Goal: Task Accomplishment & Management: Manage account settings

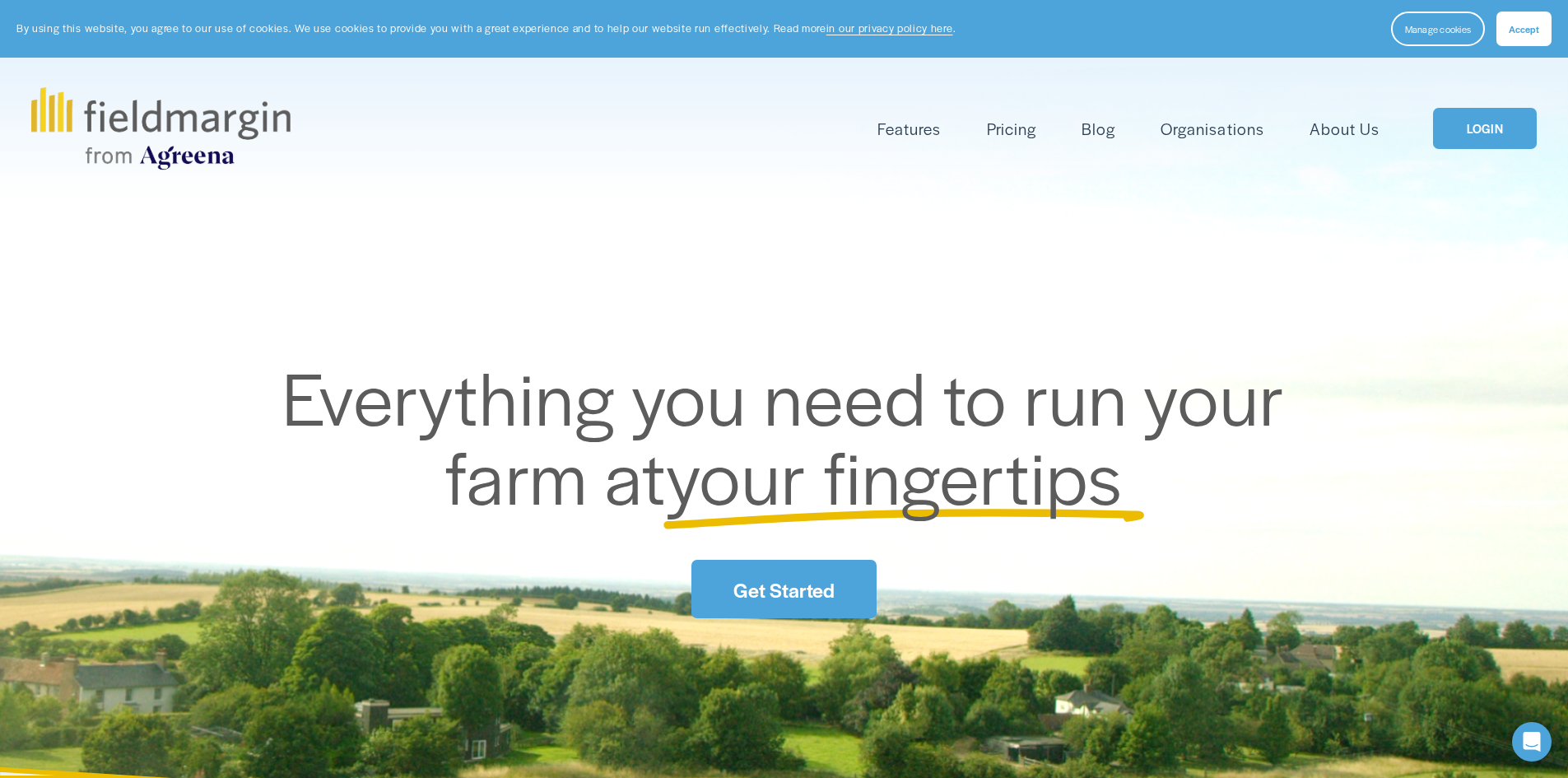
click at [1454, 142] on link "LOGIN" at bounding box center [1486, 129] width 104 height 42
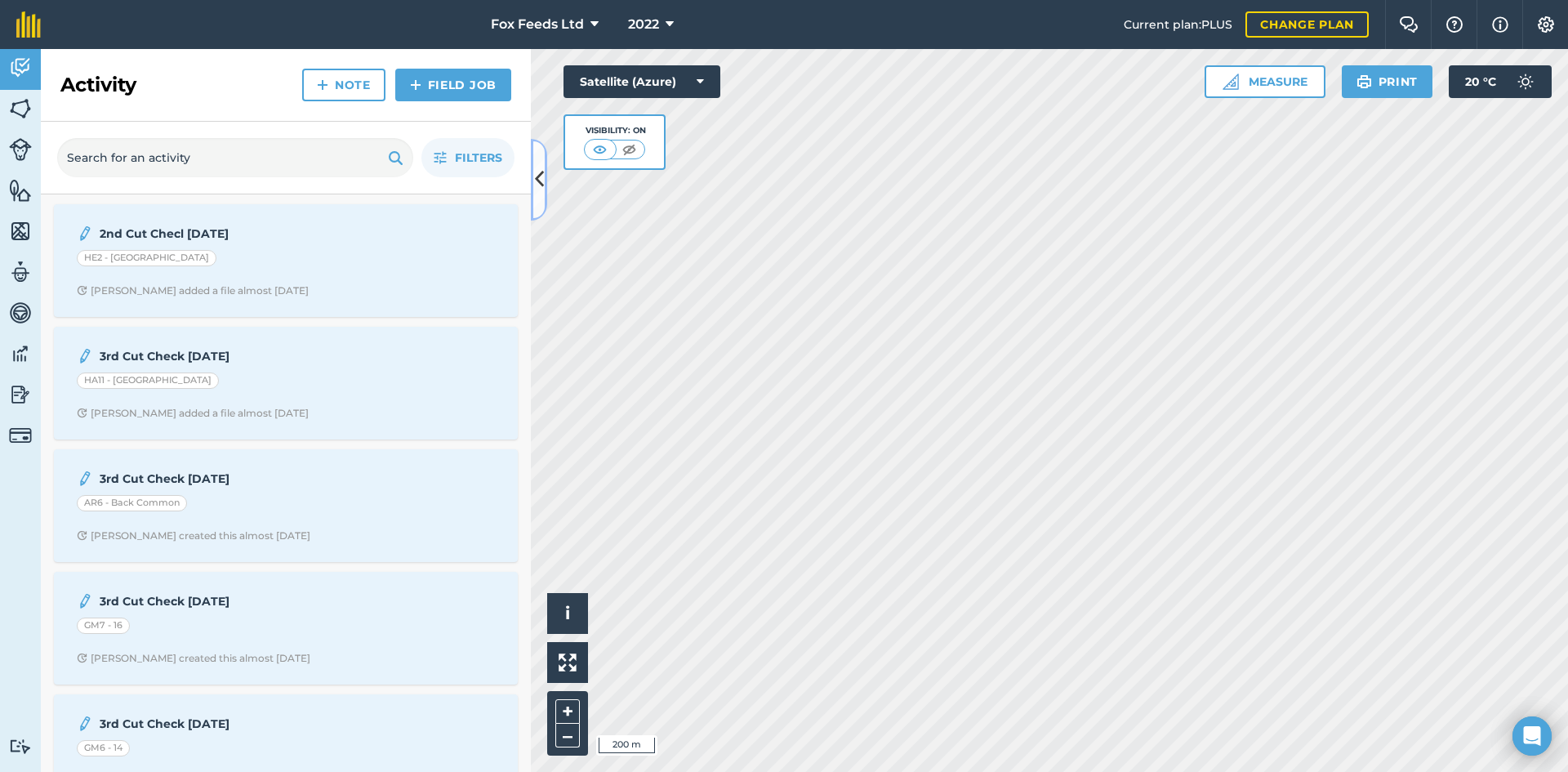
click at [546, 176] on button at bounding box center [538, 179] width 16 height 82
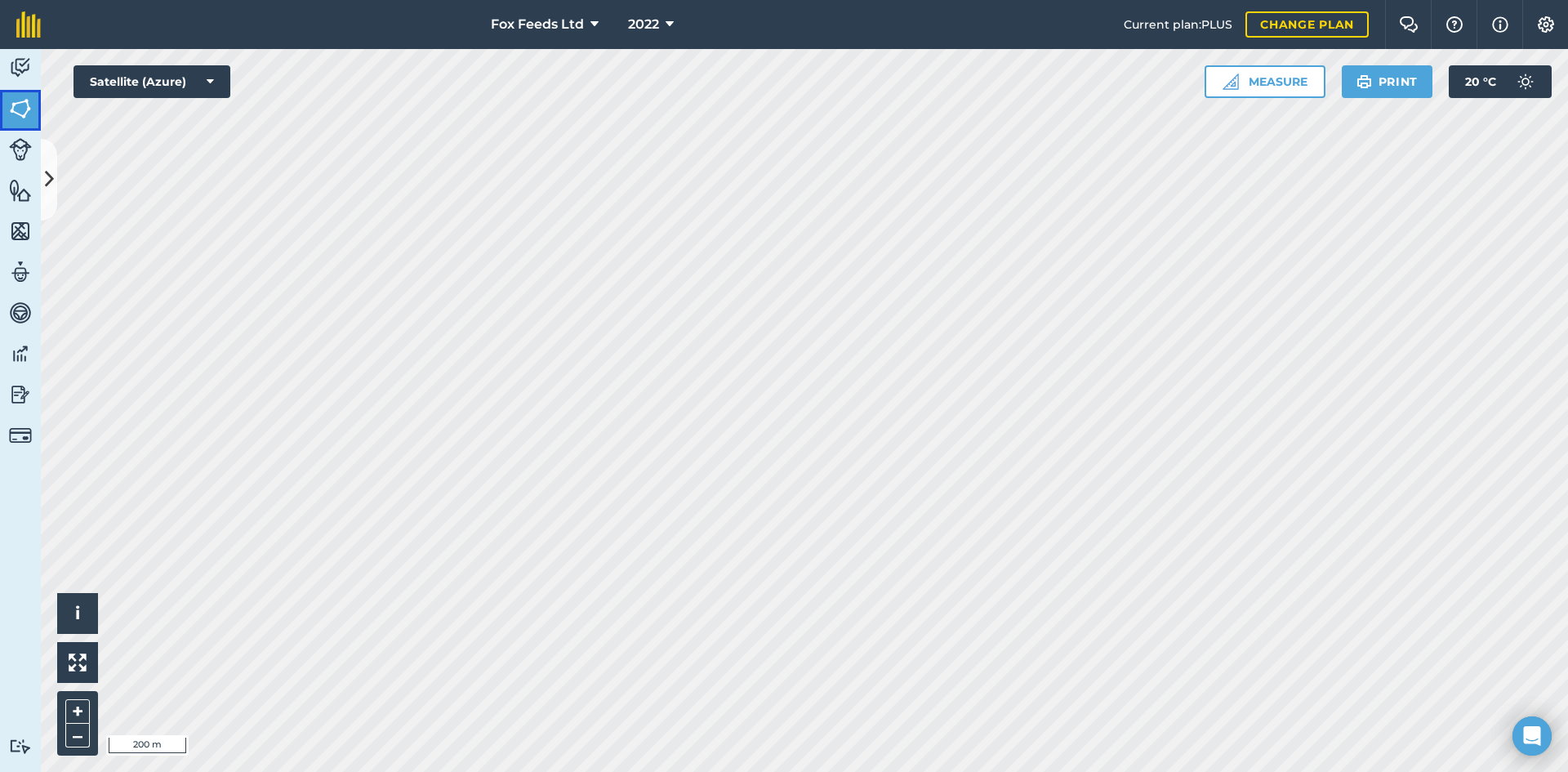
click at [15, 103] on img at bounding box center [21, 109] width 23 height 24
click at [54, 179] on button at bounding box center [48, 179] width 16 height 82
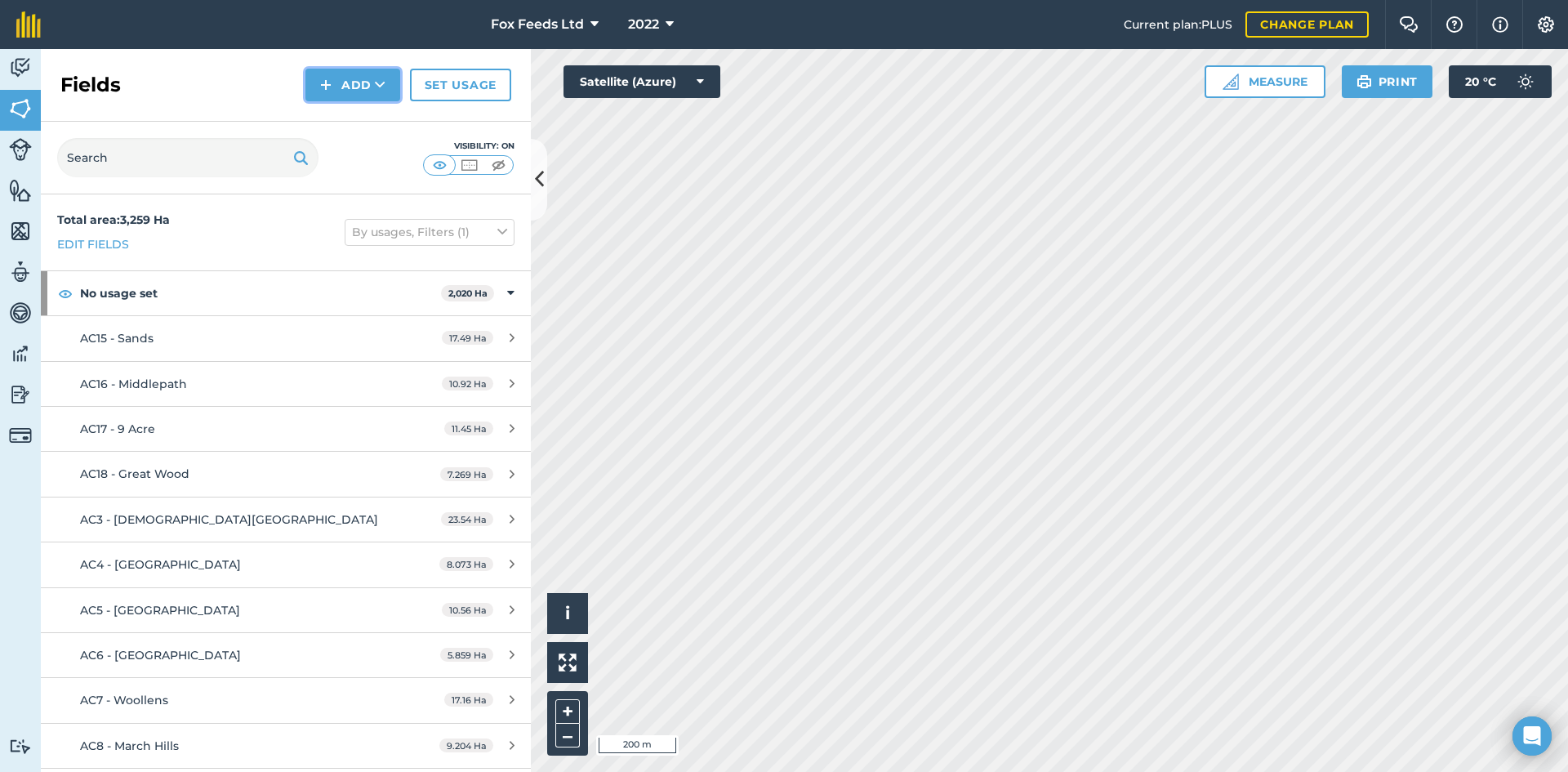
click at [340, 91] on button "Add" at bounding box center [352, 85] width 95 height 33
click at [350, 130] on link "Draw" at bounding box center [353, 121] width 90 height 36
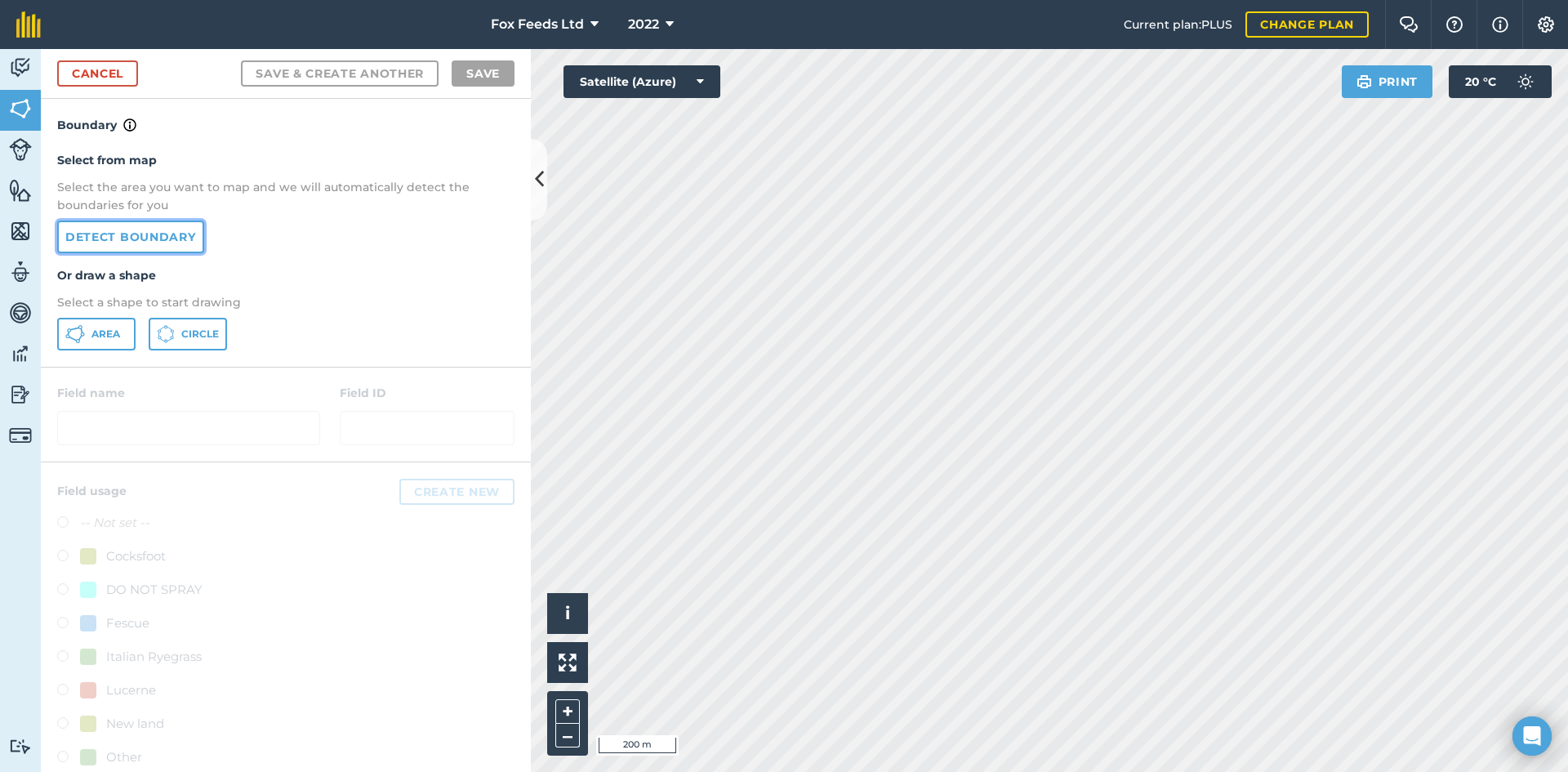
click at [154, 233] on link "Detect boundary" at bounding box center [131, 237] width 147 height 33
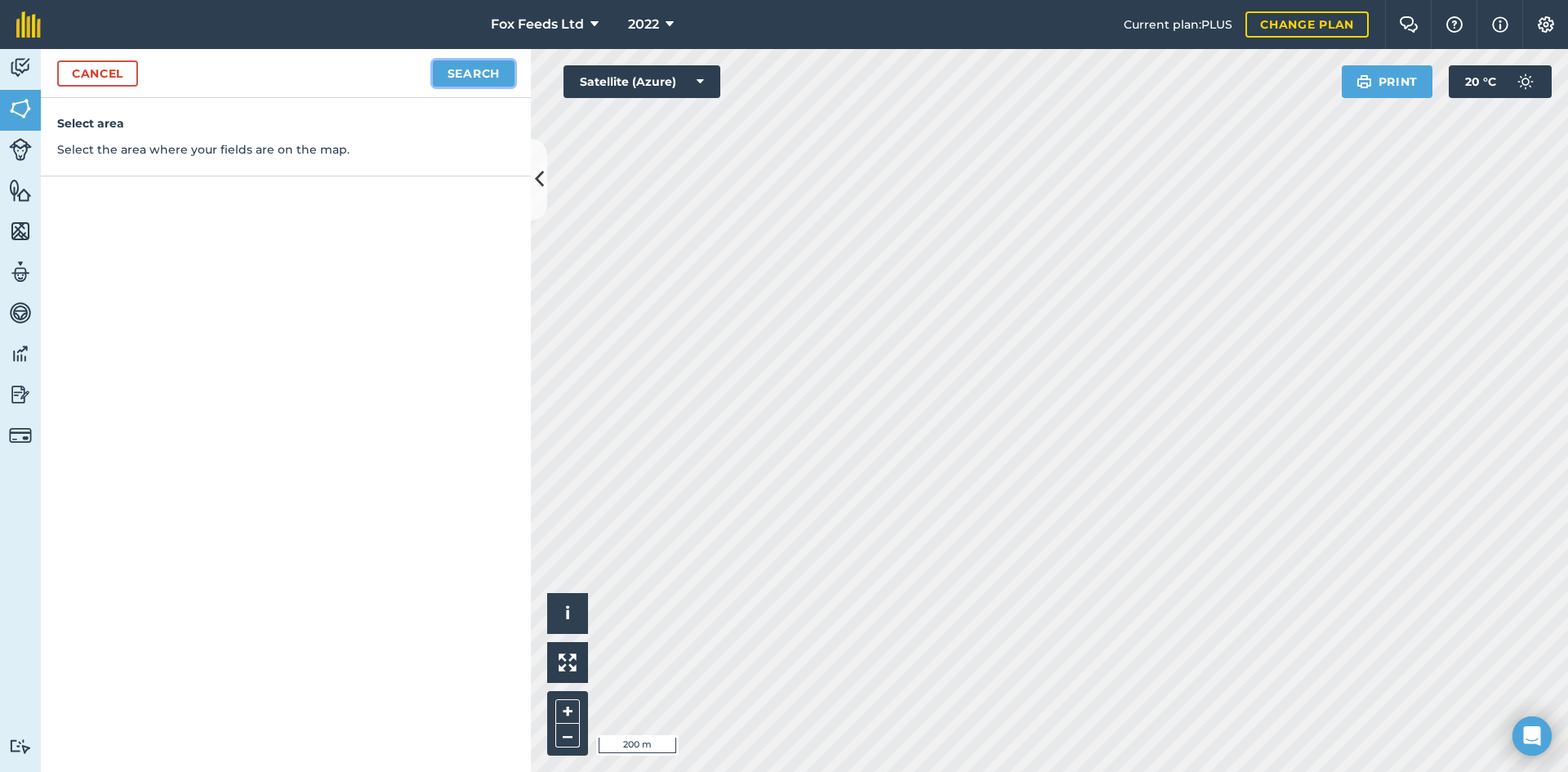
click at [478, 71] on button "Search" at bounding box center [473, 73] width 82 height 26
click at [308, 79] on button "Continue to edit boundaries" at bounding box center [391, 73] width 247 height 26
click at [407, 78] on button "Continue to name fields" at bounding box center [408, 73] width 211 height 26
type input "CH29"
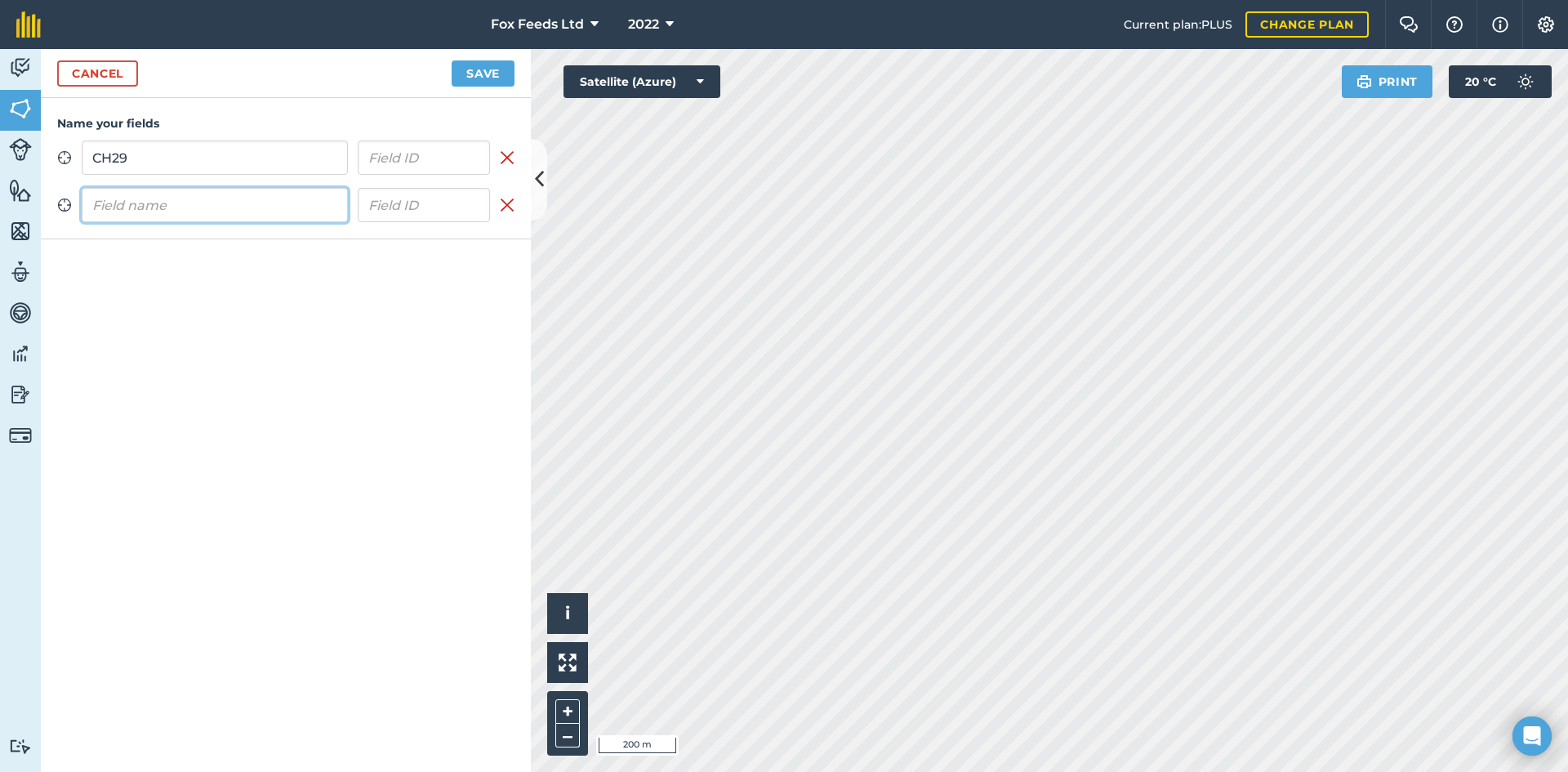
click at [232, 193] on input "text" at bounding box center [215, 205] width 267 height 35
type input "CH30"
click at [484, 74] on button "Save" at bounding box center [483, 73] width 63 height 26
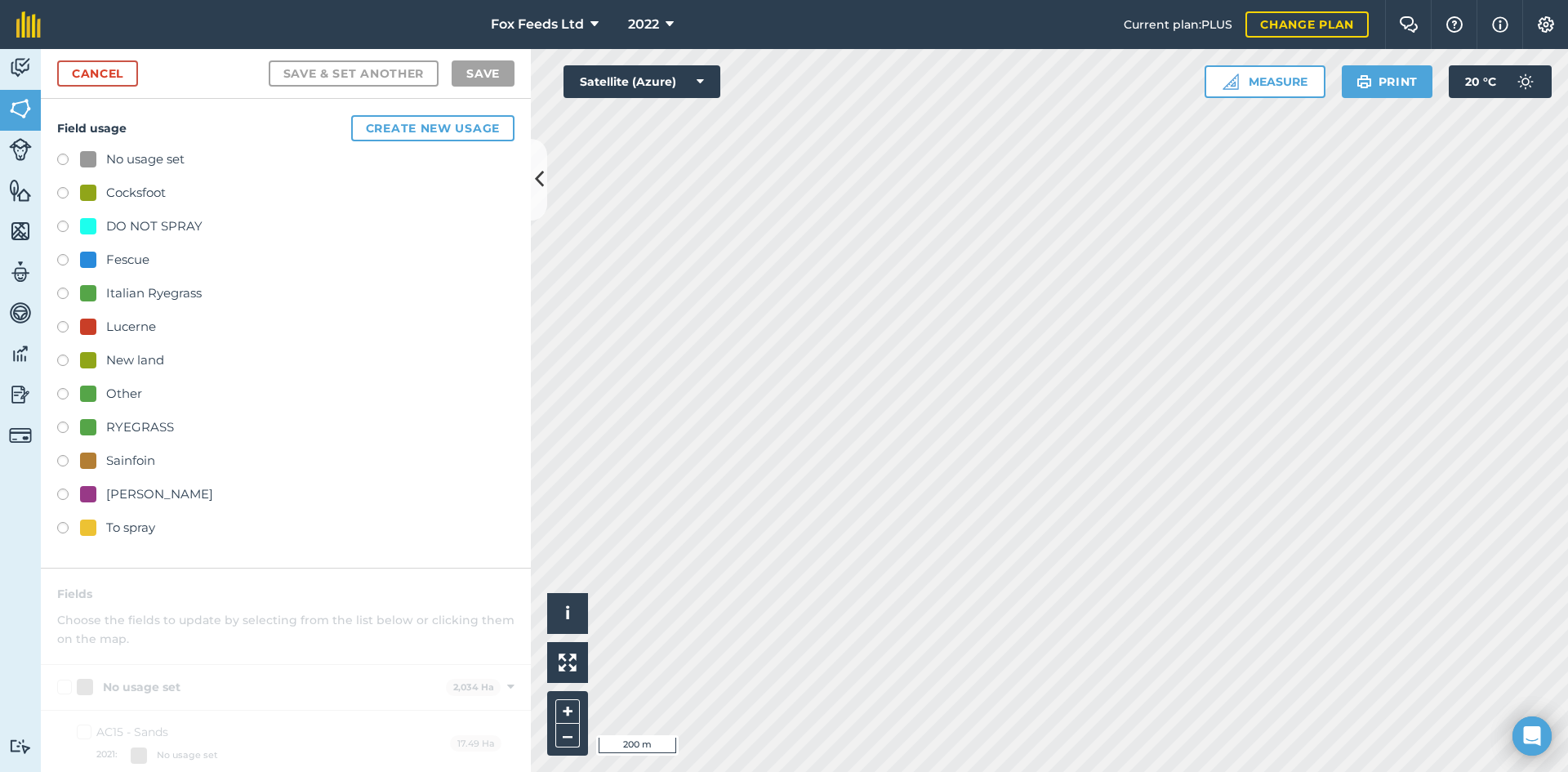
click at [65, 292] on label at bounding box center [69, 295] width 23 height 16
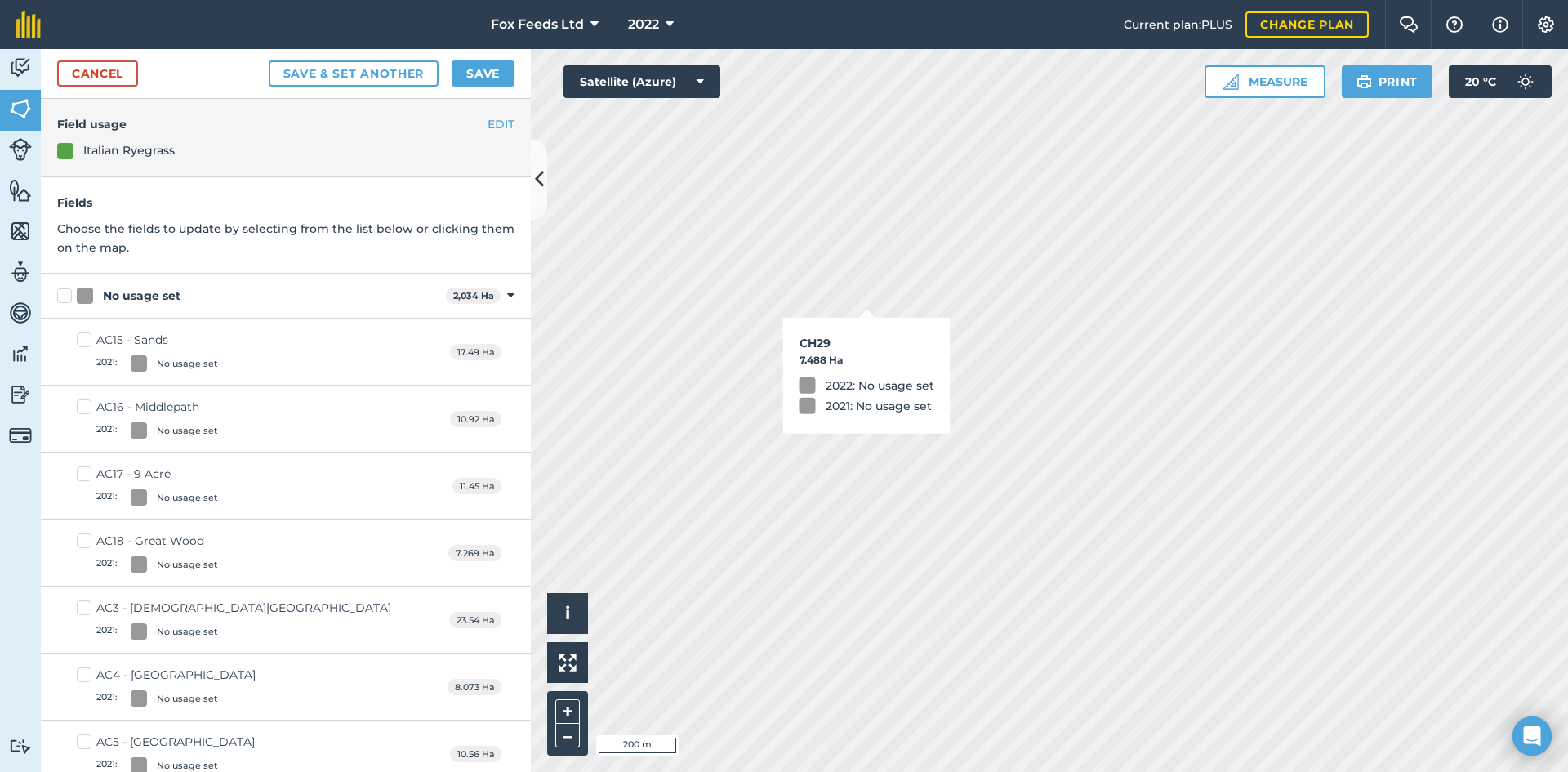
checkbox input "true"
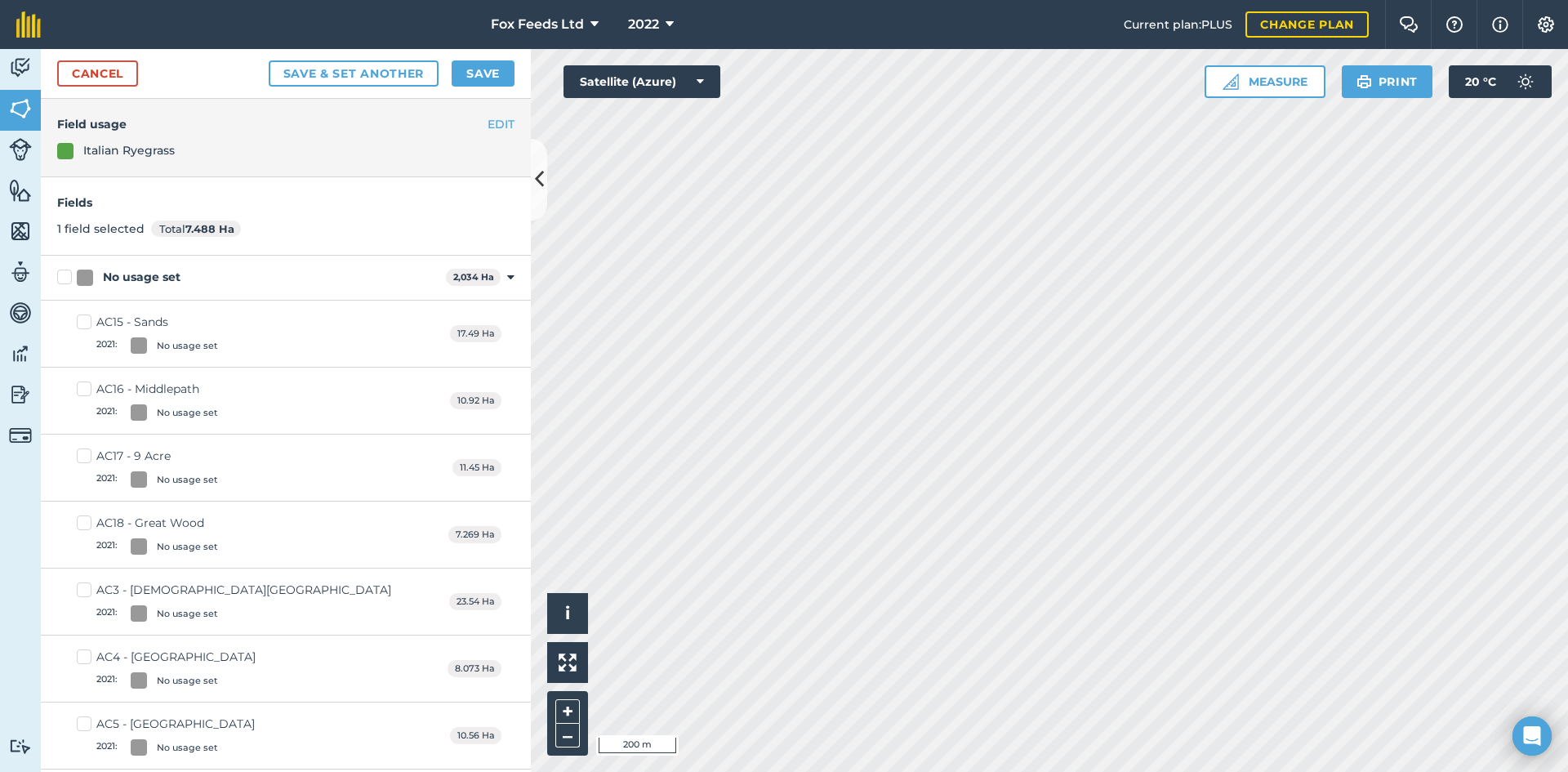
click at [494, 78] on button "Save" at bounding box center [483, 73] width 63 height 26
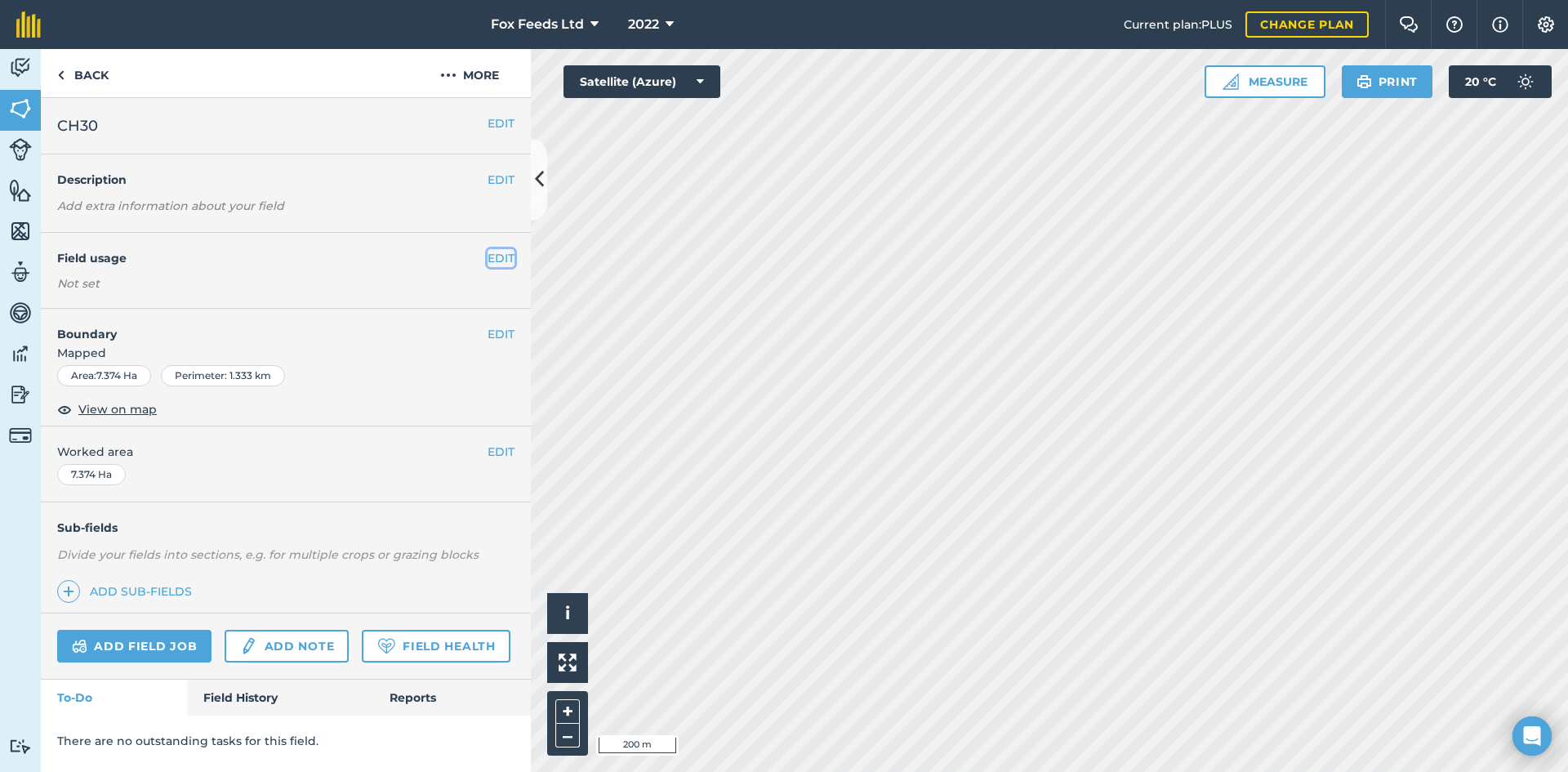
click at [496, 259] on button "EDIT" at bounding box center [500, 257] width 27 height 18
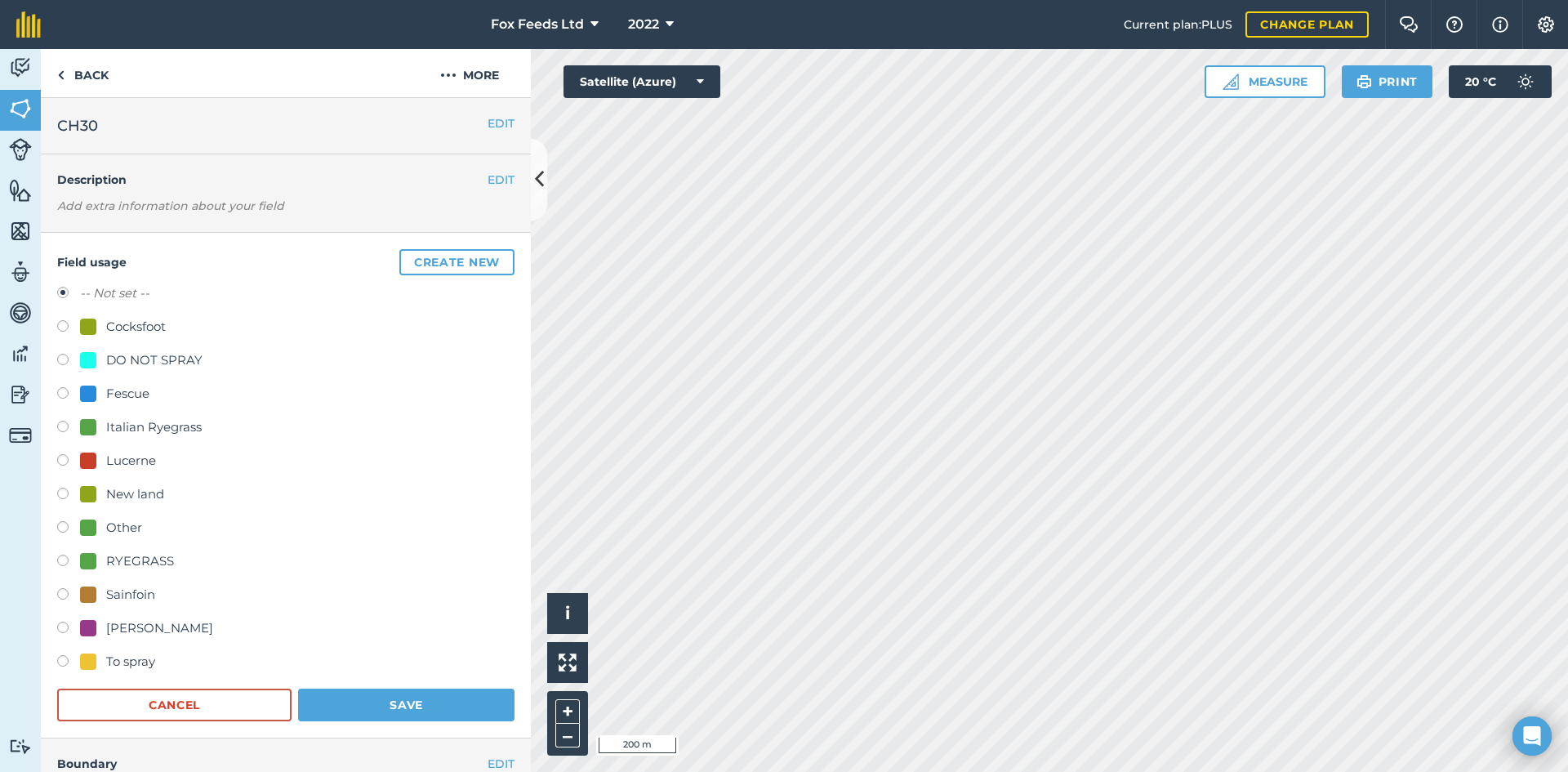
click at [58, 431] on label at bounding box center [69, 428] width 23 height 16
radio input "true"
radio input "false"
click at [339, 713] on button "Save" at bounding box center [407, 704] width 217 height 33
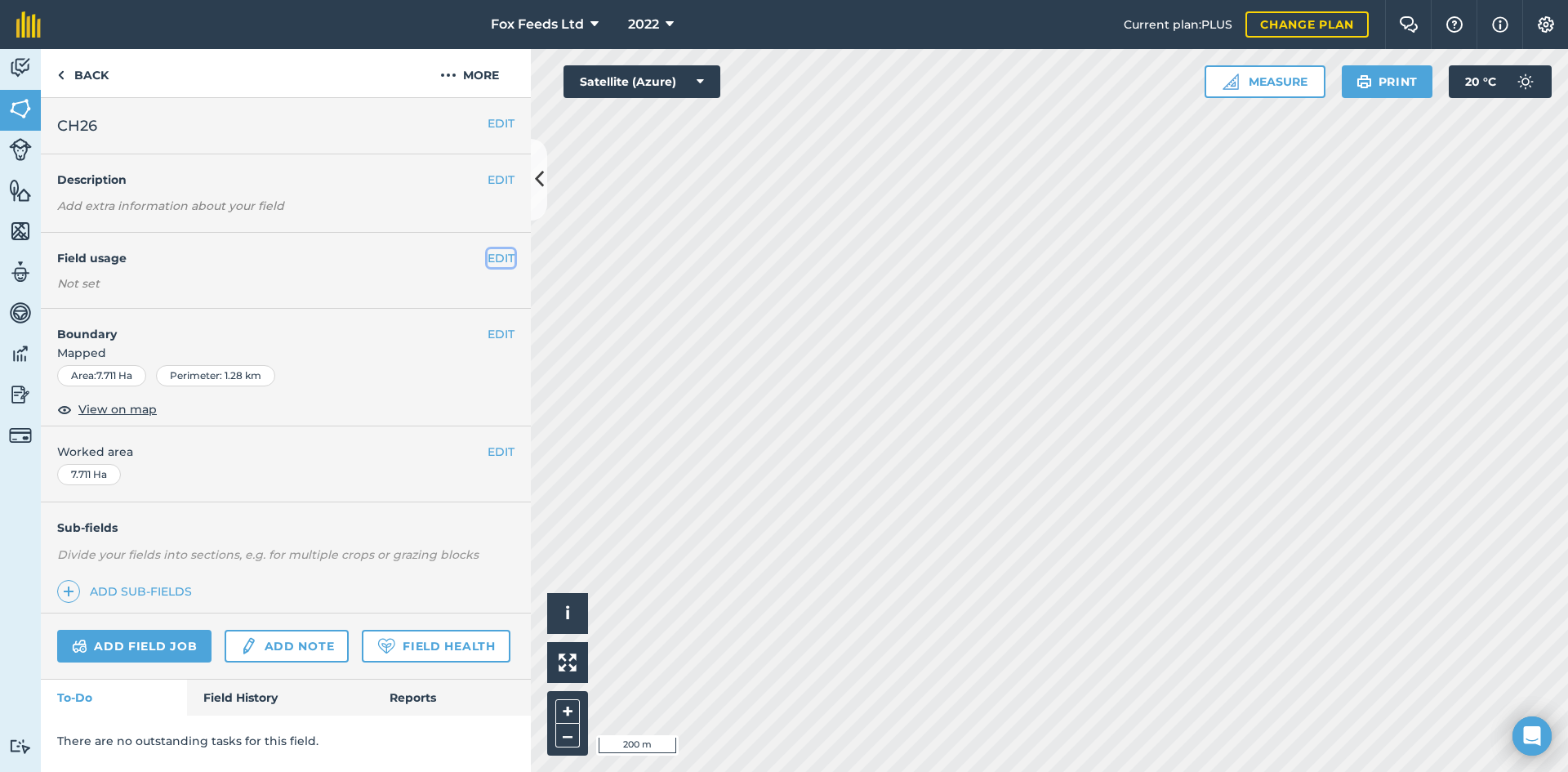
click at [488, 263] on button "EDIT" at bounding box center [500, 257] width 27 height 18
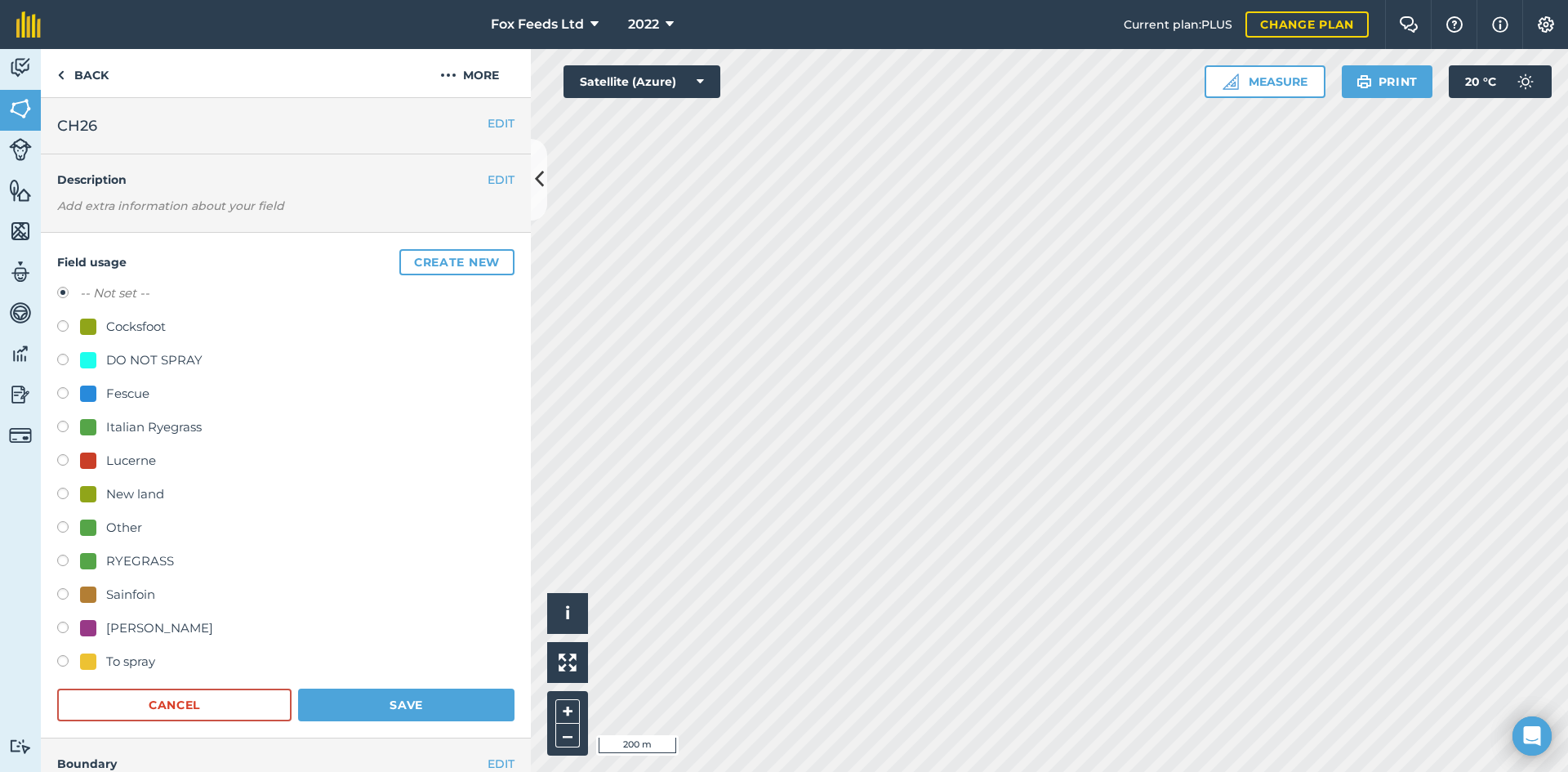
click at [60, 425] on label at bounding box center [69, 428] width 23 height 16
radio input "true"
radio input "false"
click at [395, 707] on button "Save" at bounding box center [407, 704] width 217 height 33
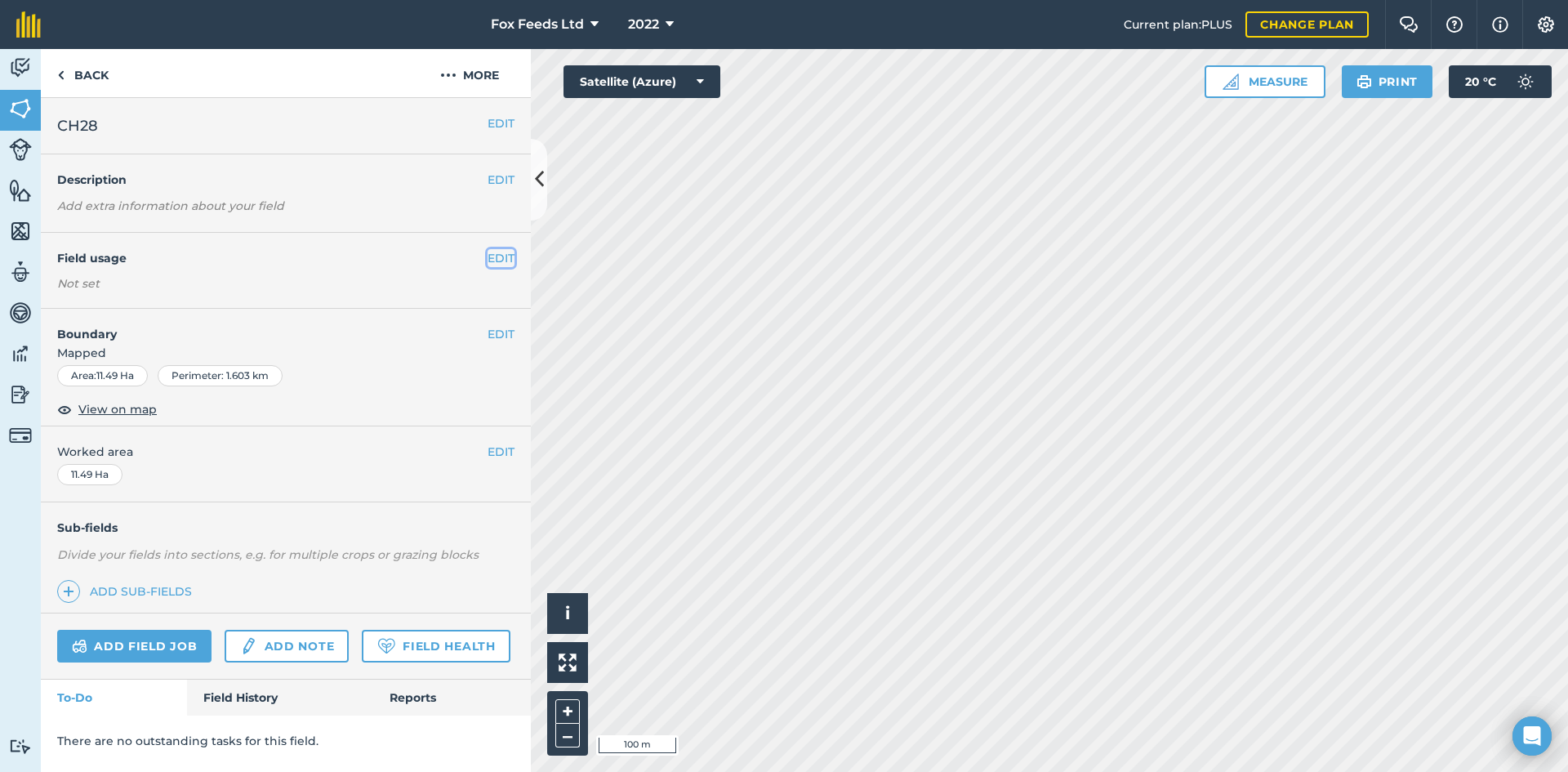
click at [500, 257] on button "EDIT" at bounding box center [500, 257] width 27 height 18
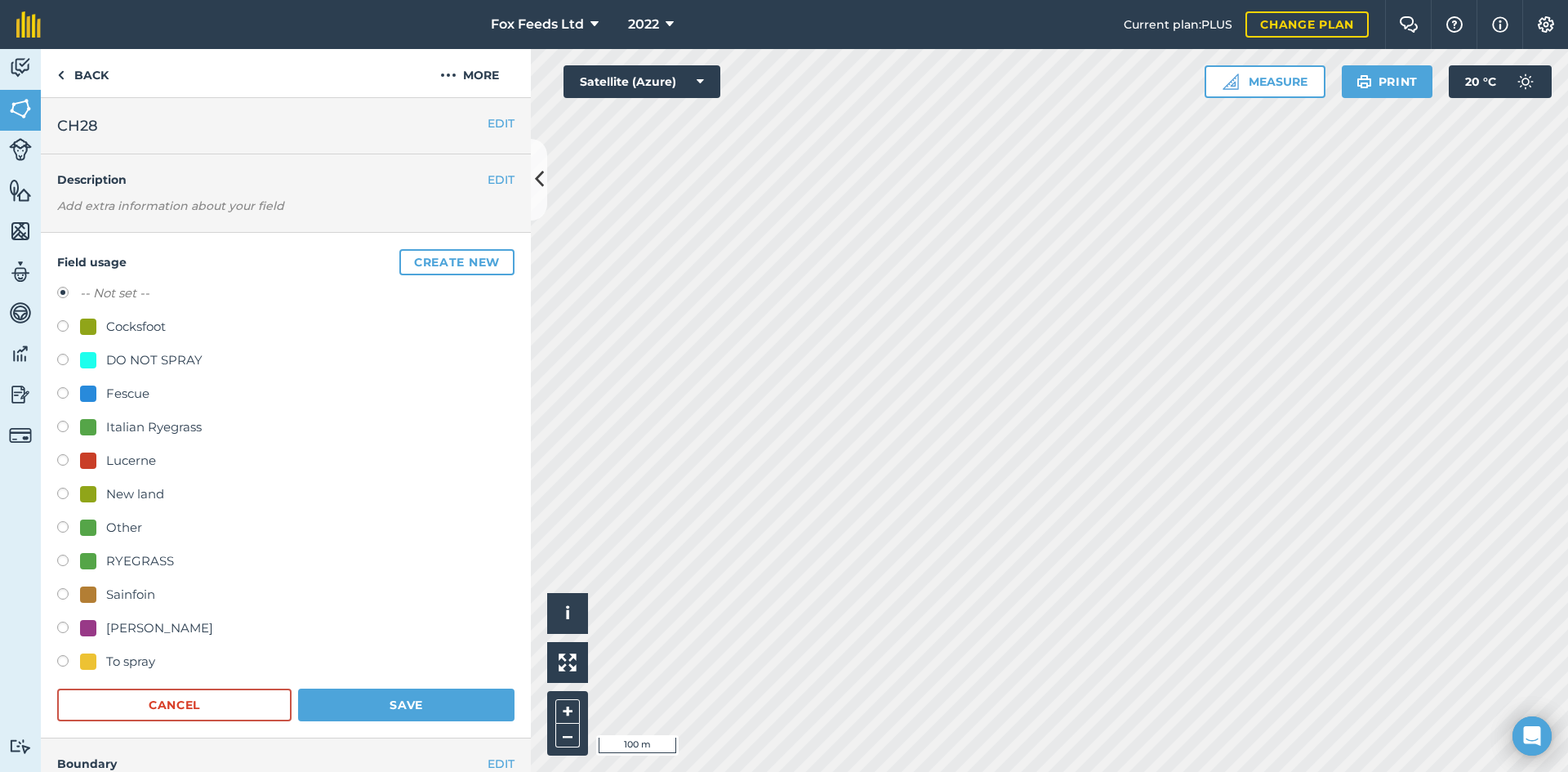
click at [64, 422] on label at bounding box center [69, 428] width 23 height 16
radio input "true"
radio input "false"
click at [367, 703] on button "Save" at bounding box center [407, 704] width 217 height 33
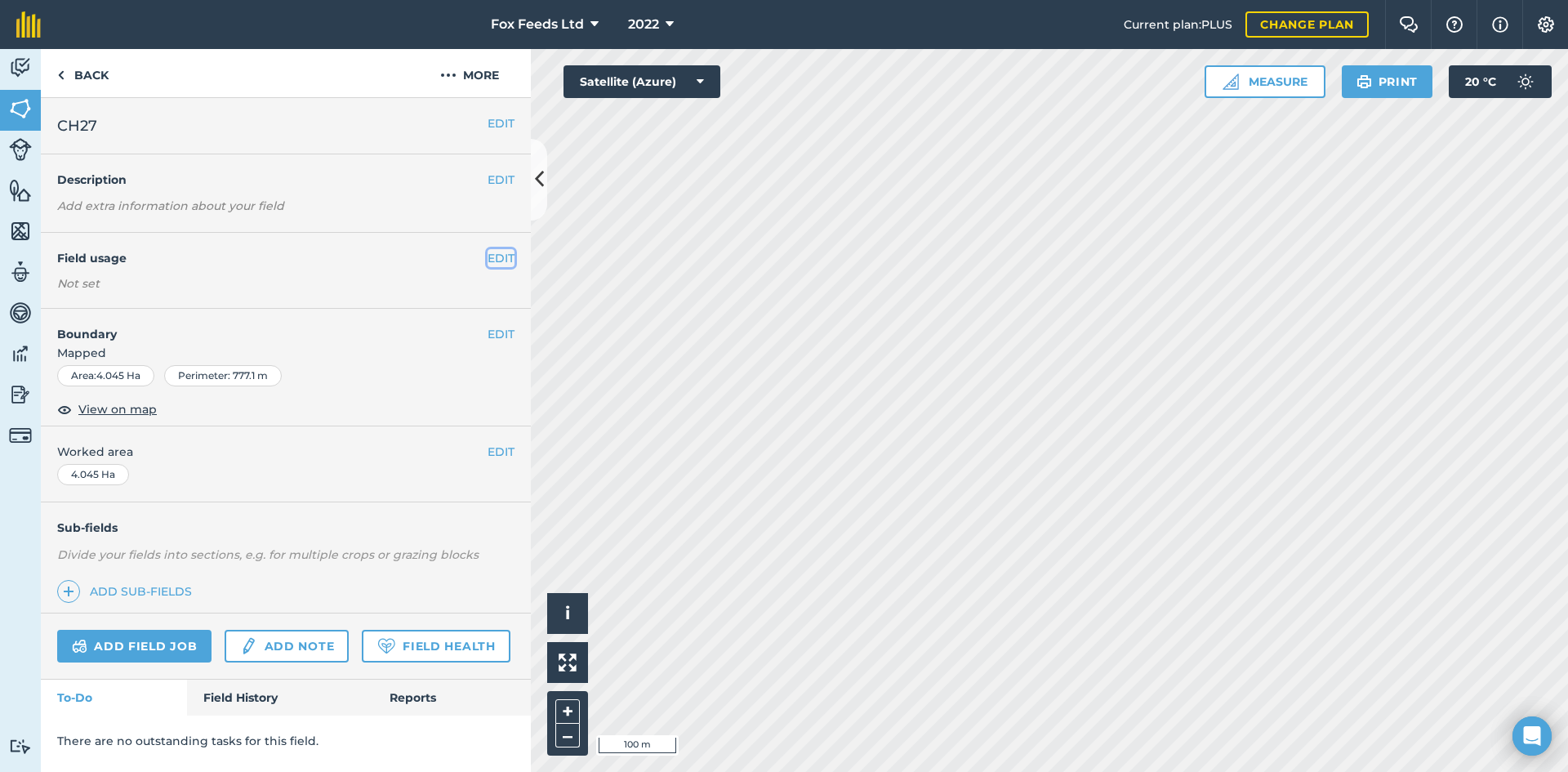
click at [492, 267] on button "EDIT" at bounding box center [500, 257] width 27 height 18
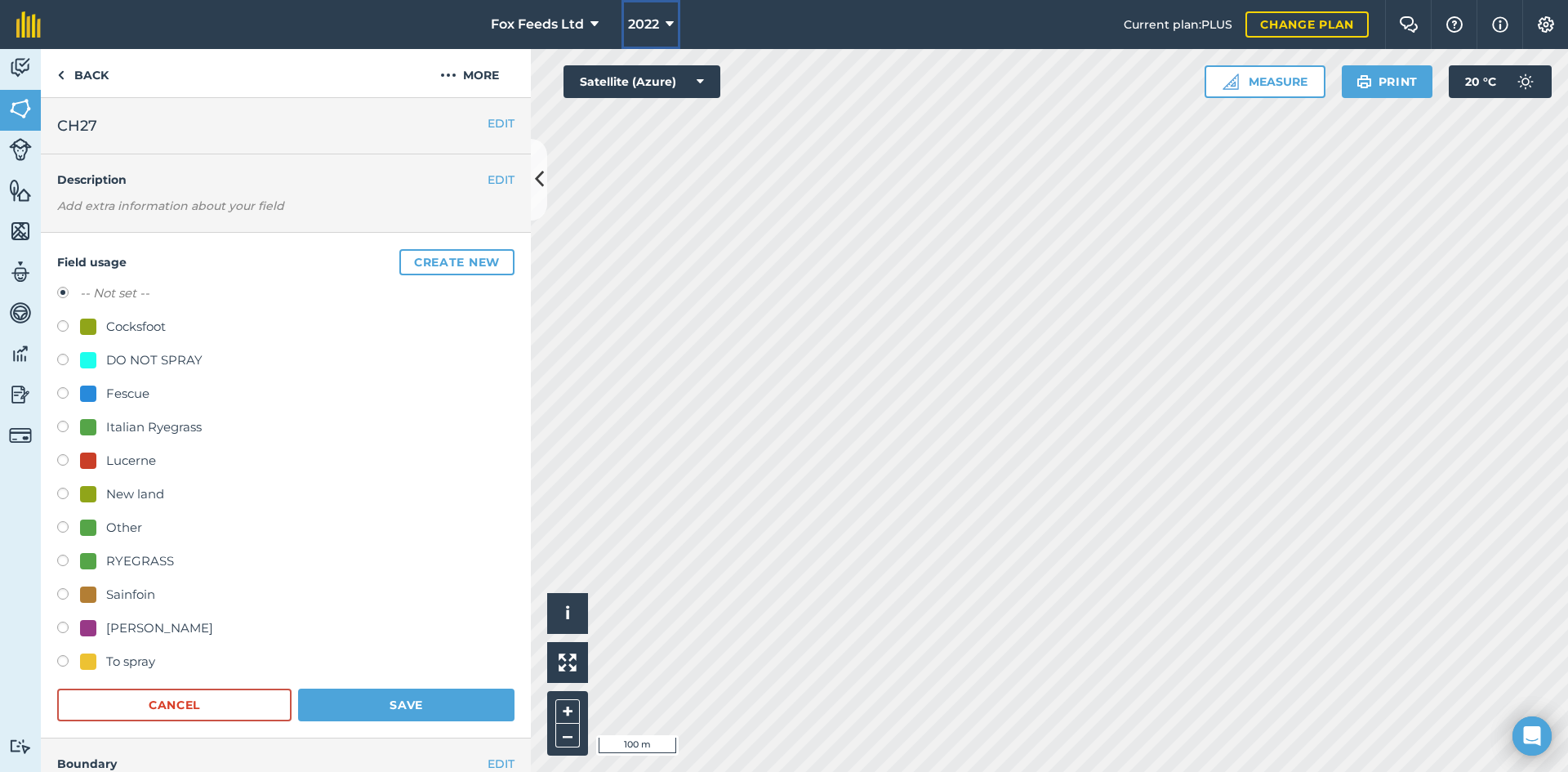
click at [651, 26] on span "2022" at bounding box center [643, 24] width 31 height 20
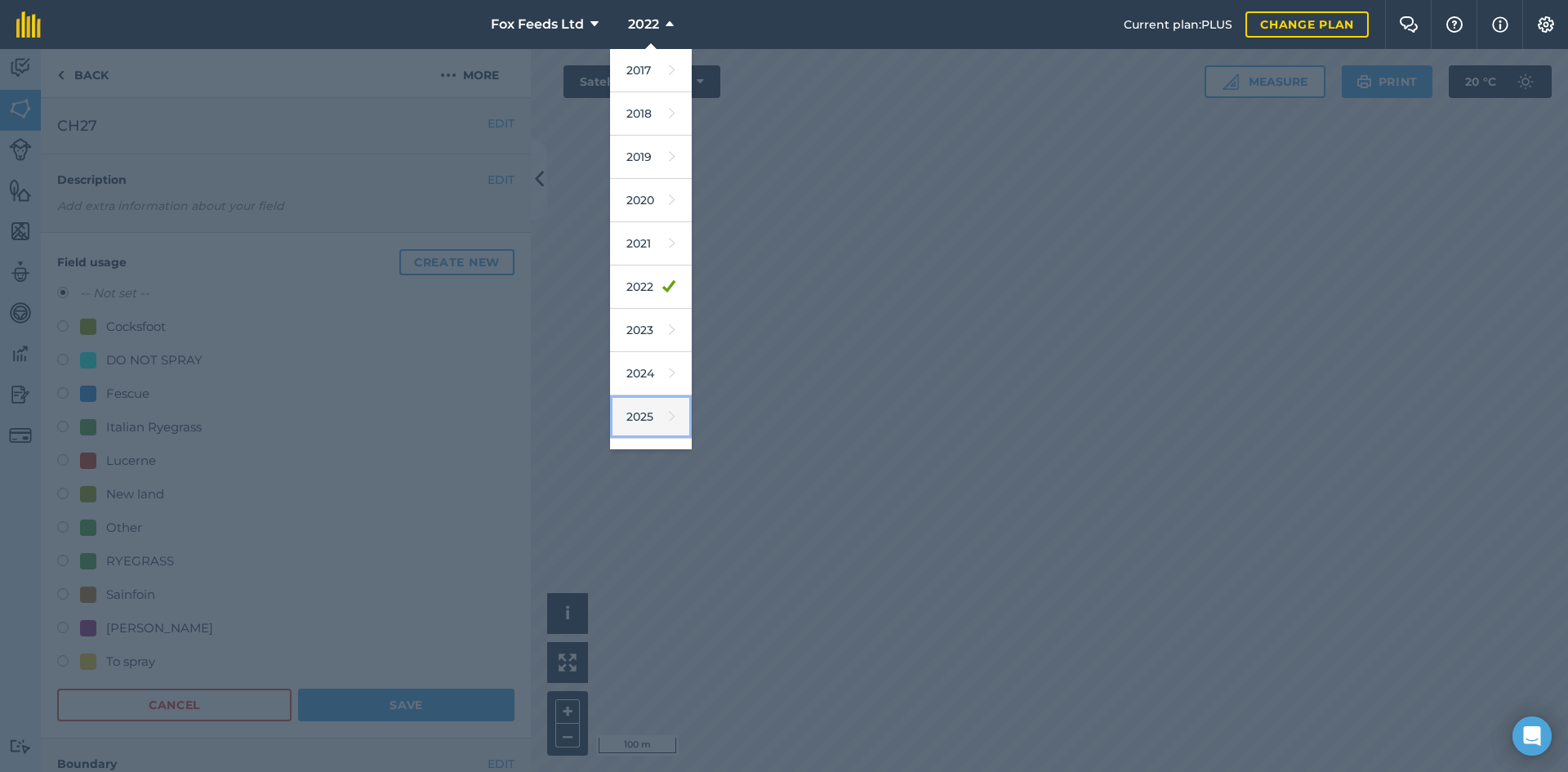
click at [653, 420] on link "2025" at bounding box center [651, 417] width 82 height 43
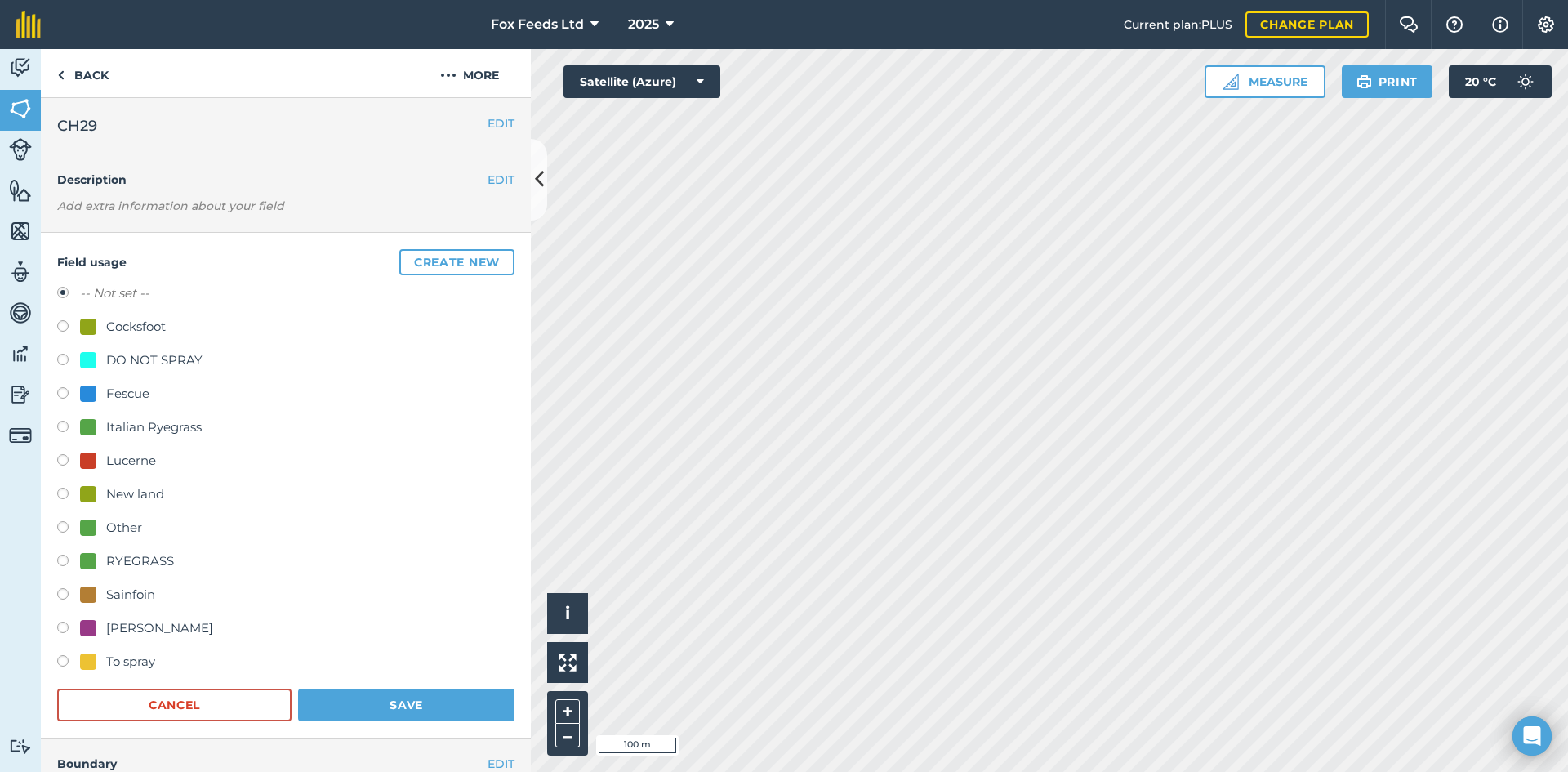
click at [64, 425] on label at bounding box center [69, 428] width 23 height 16
radio input "true"
radio input "false"
click at [364, 702] on button "Save" at bounding box center [407, 704] width 217 height 33
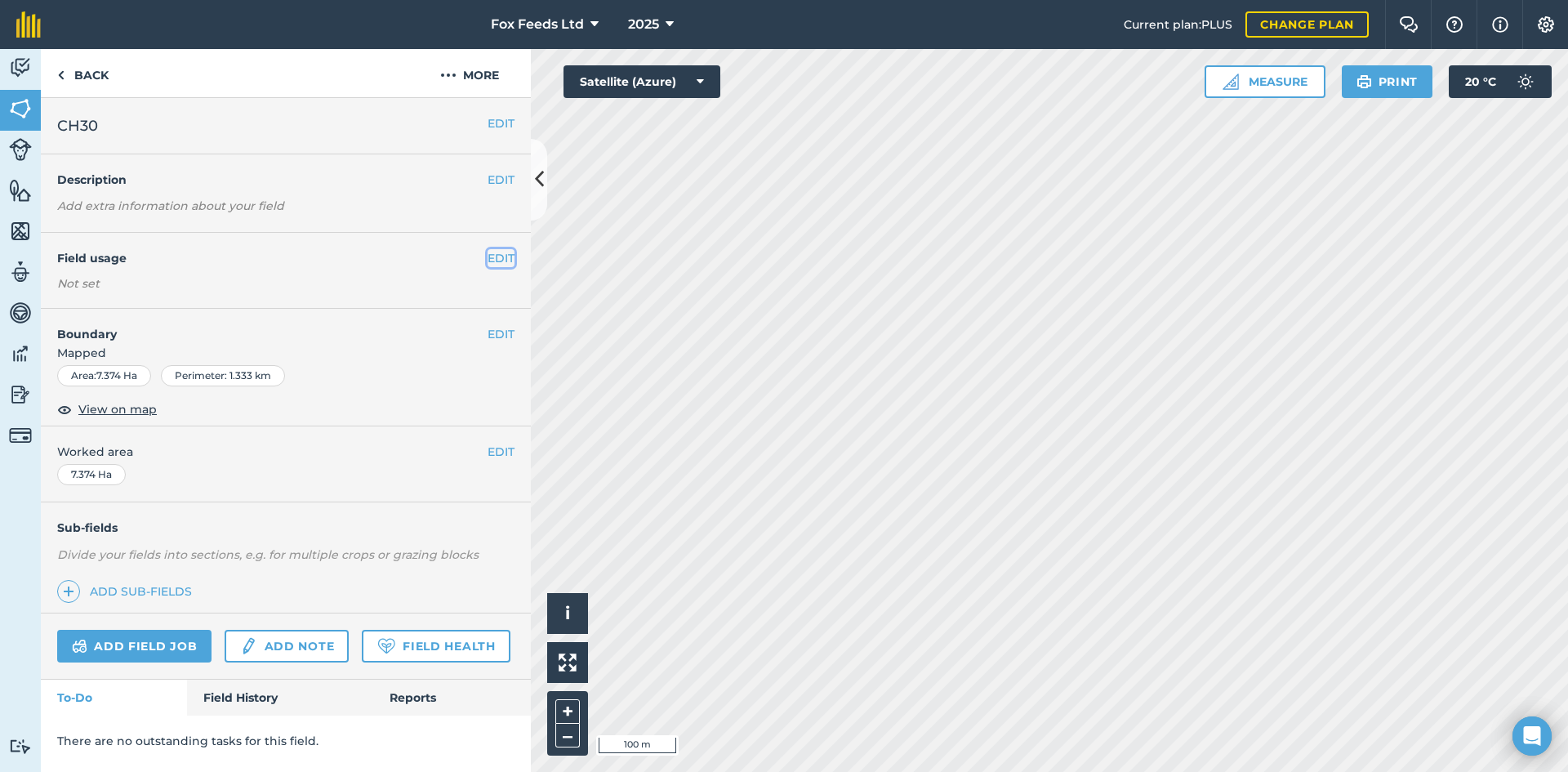
click at [507, 258] on button "EDIT" at bounding box center [500, 257] width 27 height 18
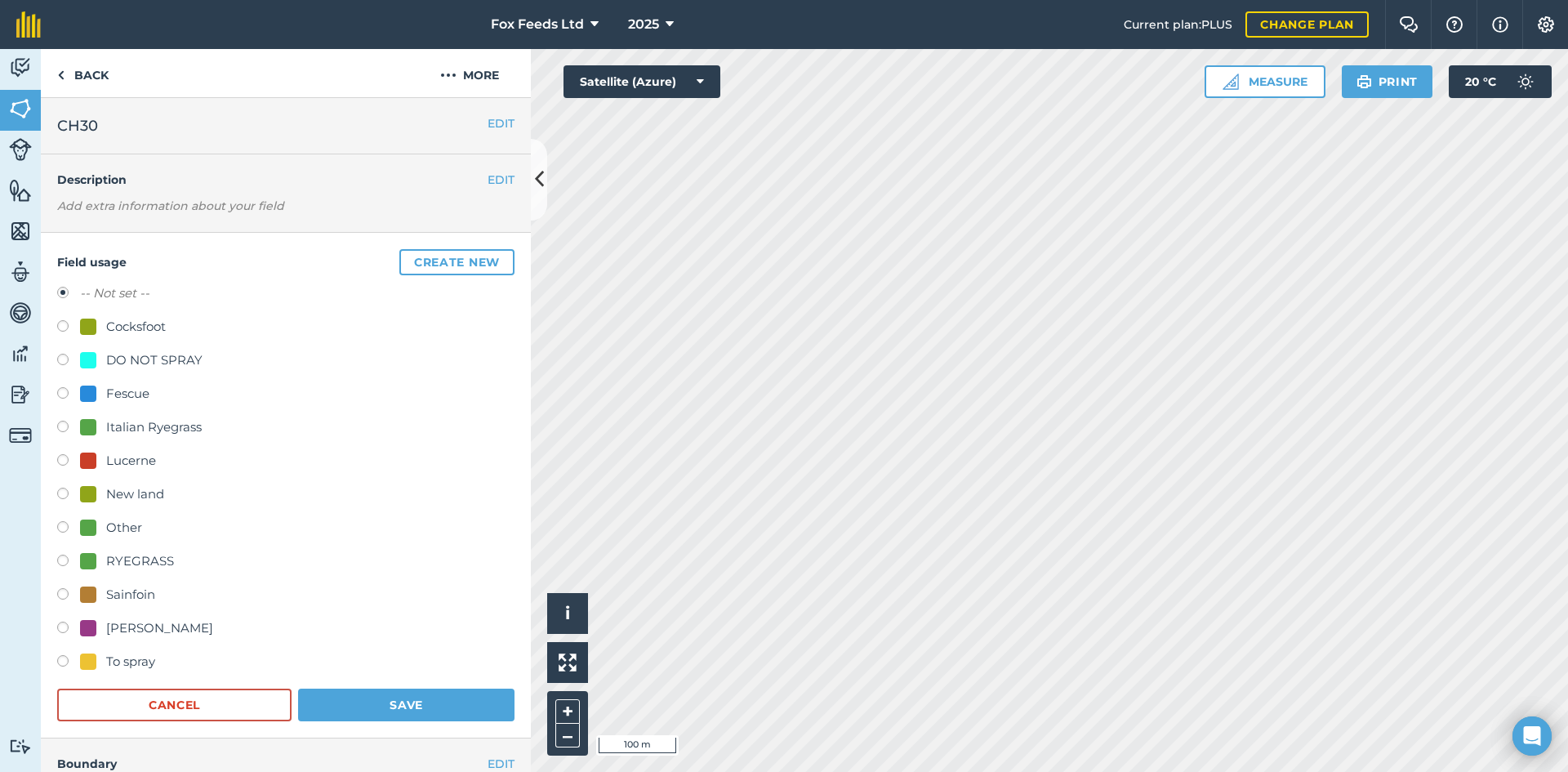
click at [61, 422] on label at bounding box center [69, 428] width 23 height 16
radio input "true"
radio input "false"
click at [376, 705] on button "Save" at bounding box center [407, 704] width 217 height 33
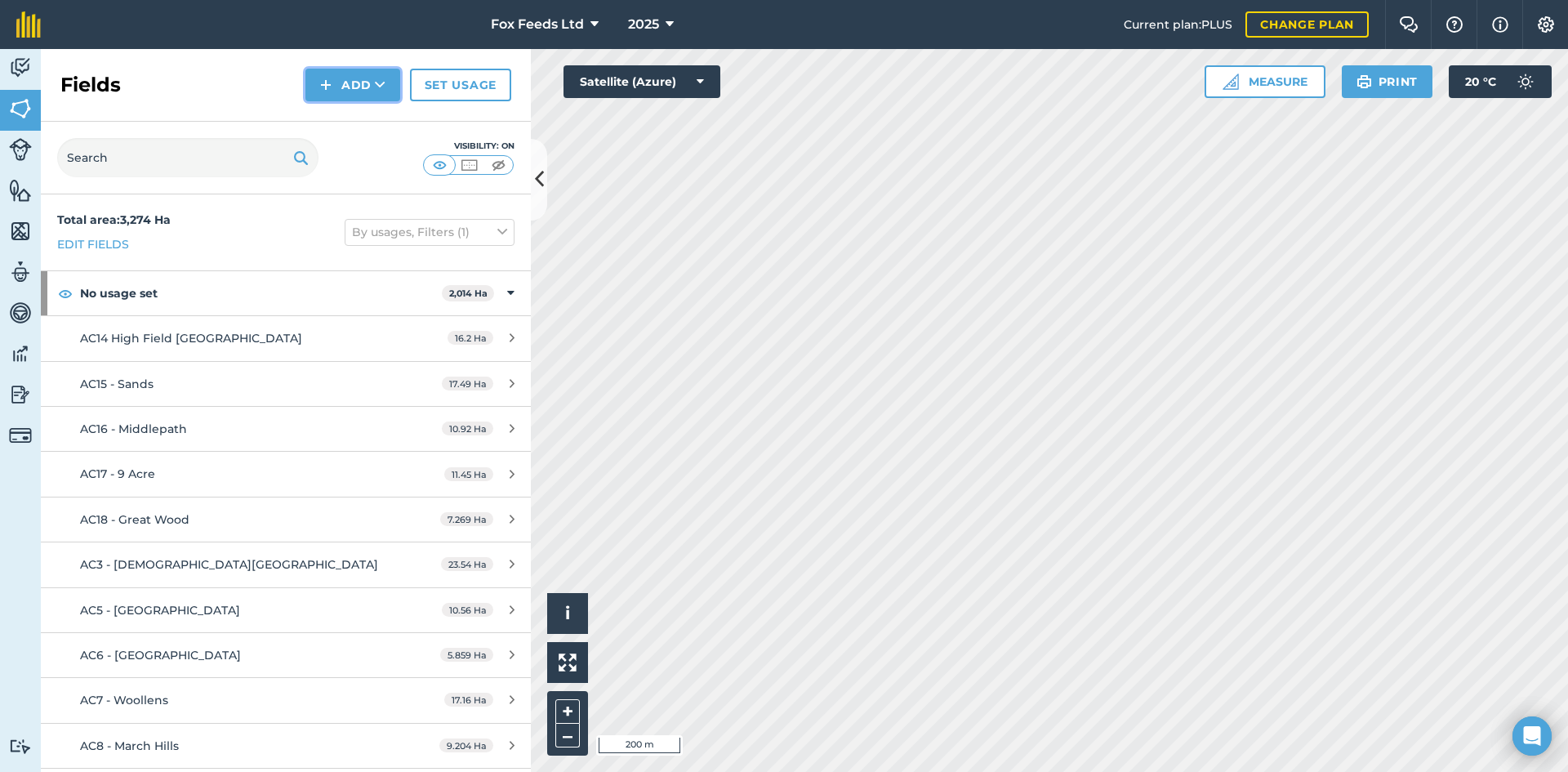
click at [353, 85] on button "Add" at bounding box center [352, 85] width 95 height 33
click at [371, 129] on link "Draw" at bounding box center [353, 121] width 90 height 36
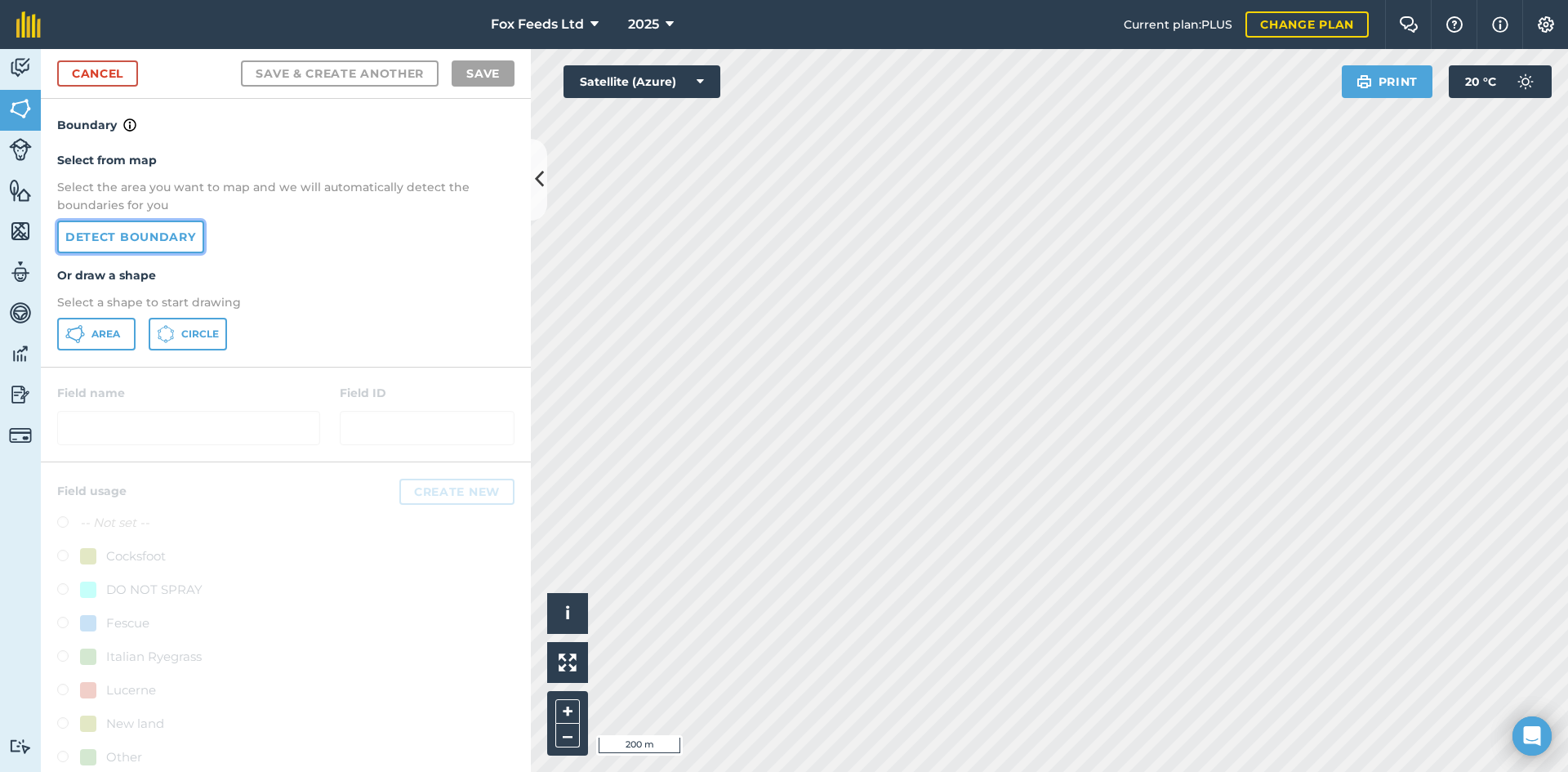
click at [149, 235] on link "Detect boundary" at bounding box center [131, 237] width 147 height 33
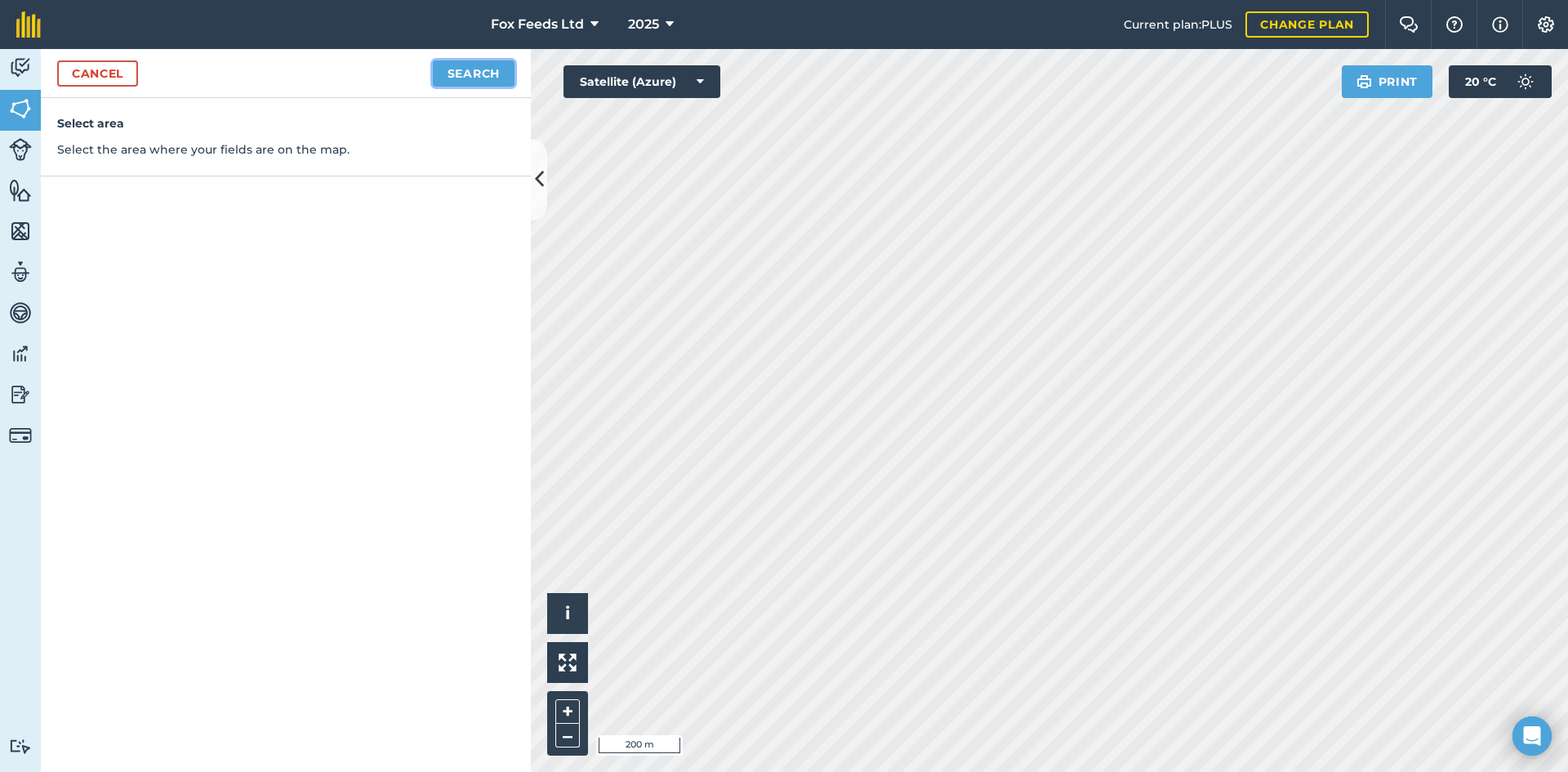
click at [447, 81] on button "Search" at bounding box center [473, 73] width 82 height 26
click at [394, 79] on button "Continue to edit boundaries" at bounding box center [391, 73] width 247 height 26
click at [893, 771] on html "Fox Feeds Ltd 2025 Current plan : PLUS Change plan Farm Chat Help Info Settings…" at bounding box center [784, 386] width 1568 height 772
click at [99, 76] on link "Cancel" at bounding box center [98, 73] width 81 height 26
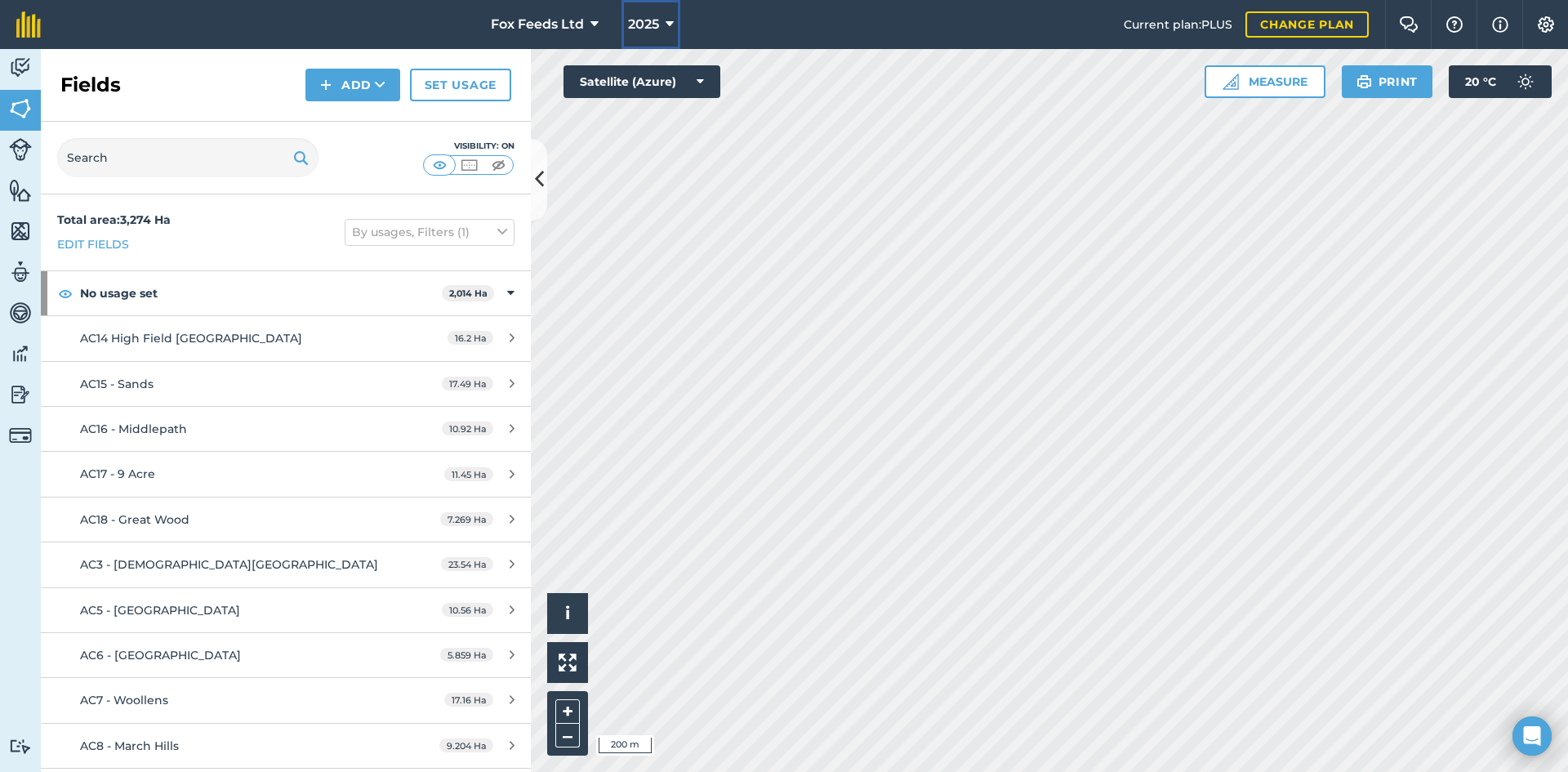
click at [669, 28] on icon at bounding box center [669, 24] width 8 height 20
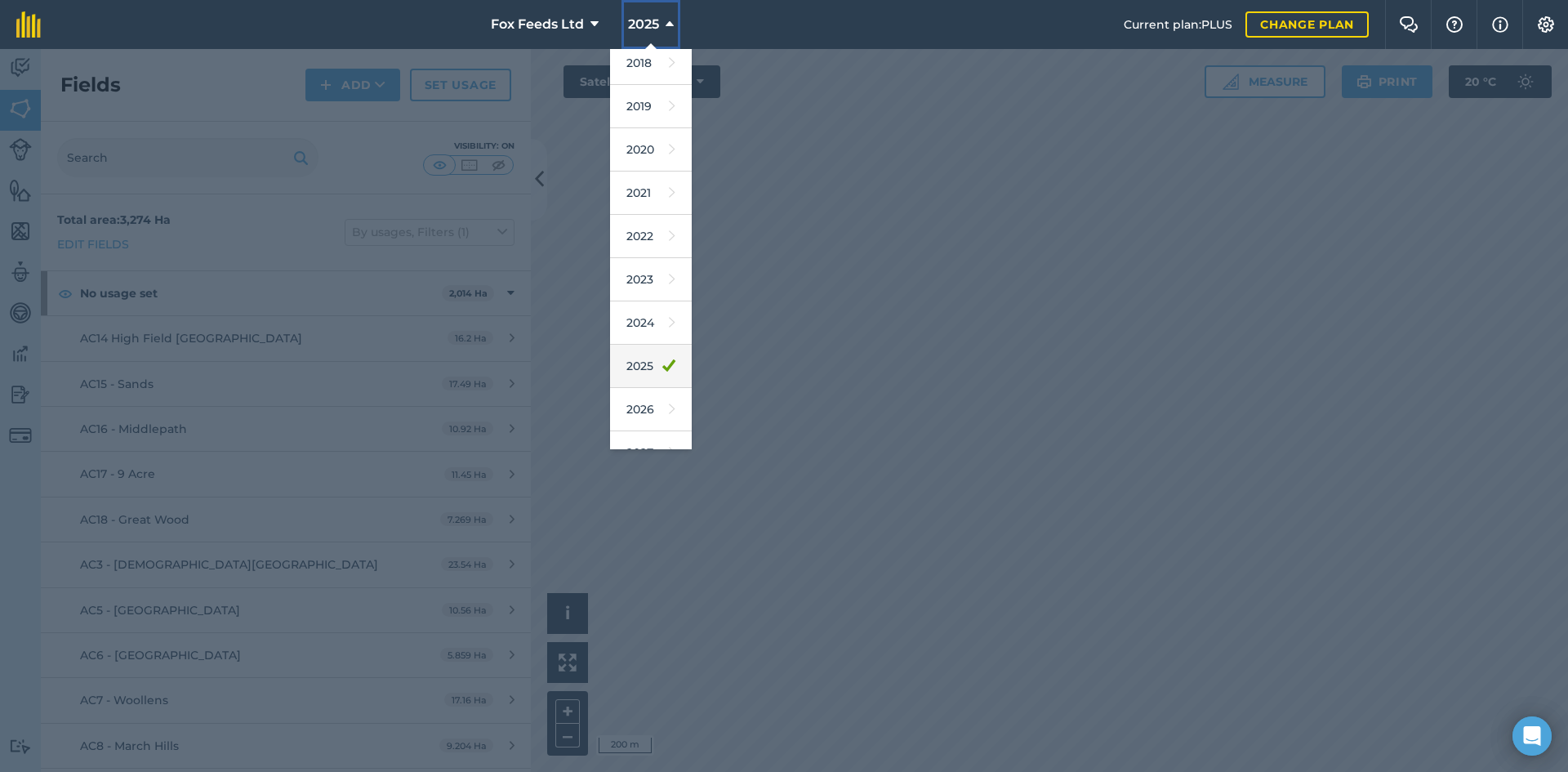
scroll to position [76, 0]
click at [654, 387] on link "2026" at bounding box center [651, 384] width 82 height 43
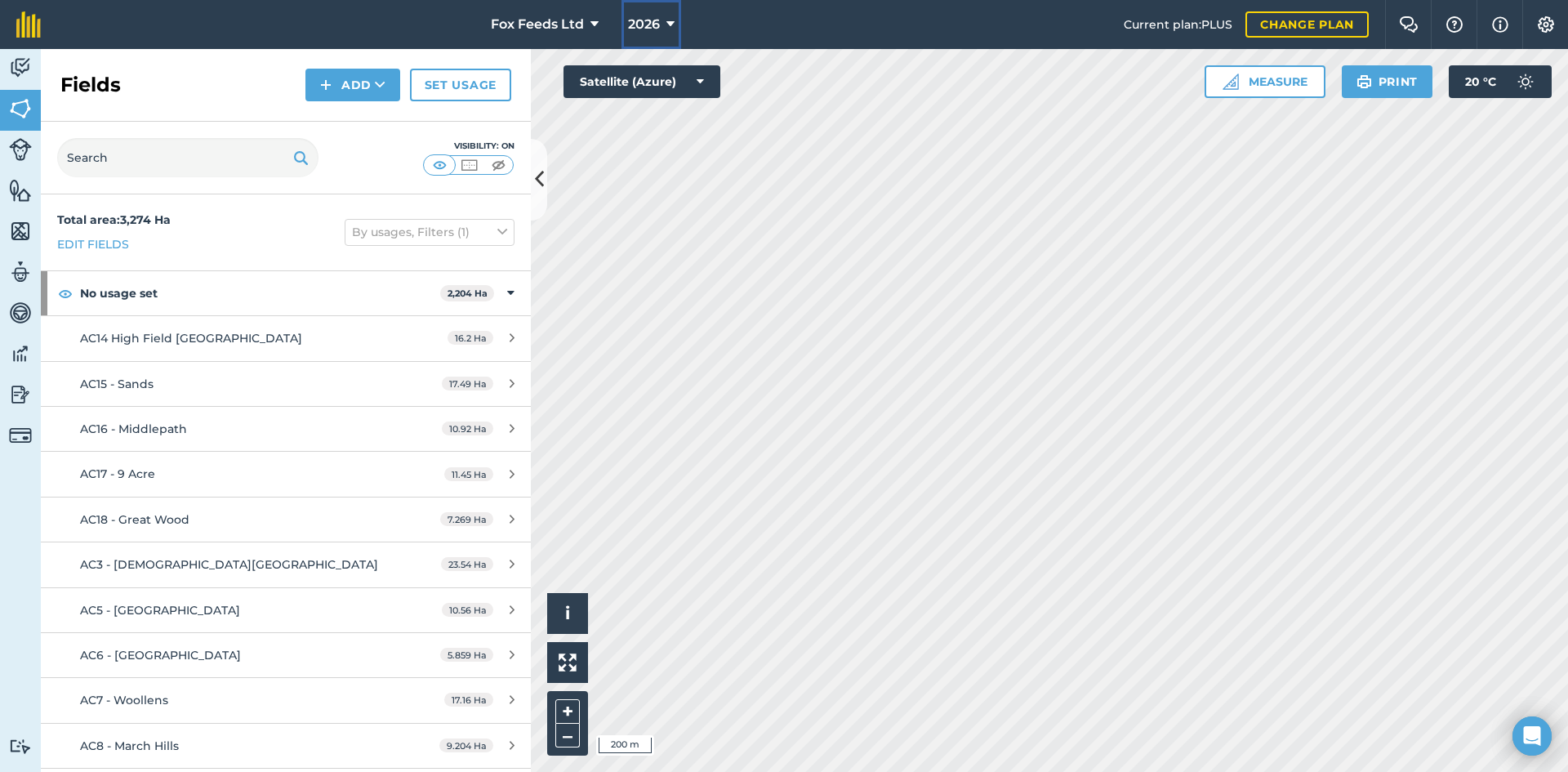
click at [672, 18] on icon at bounding box center [670, 24] width 8 height 20
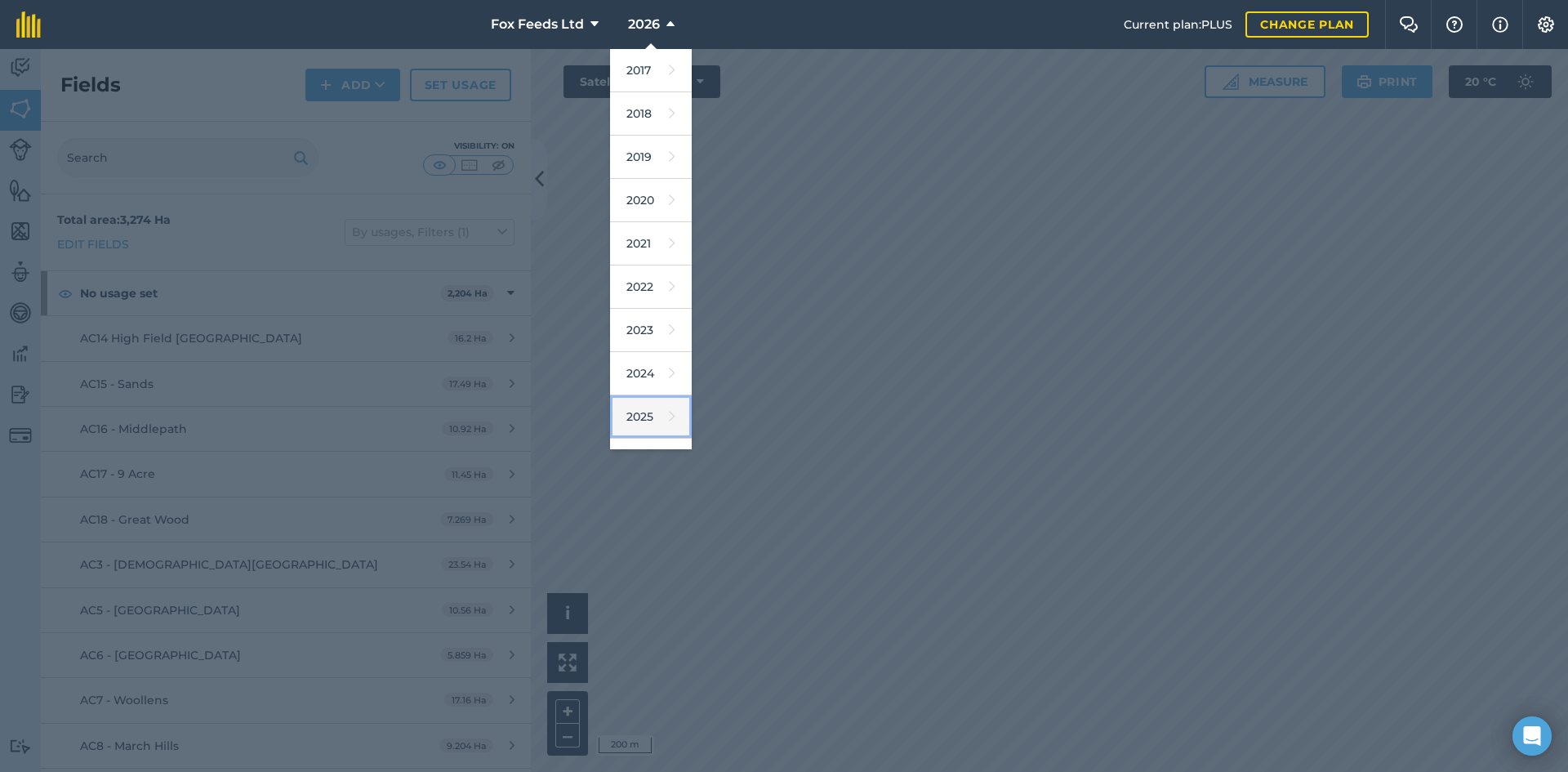
click at [655, 409] on link "2025" at bounding box center [651, 417] width 82 height 43
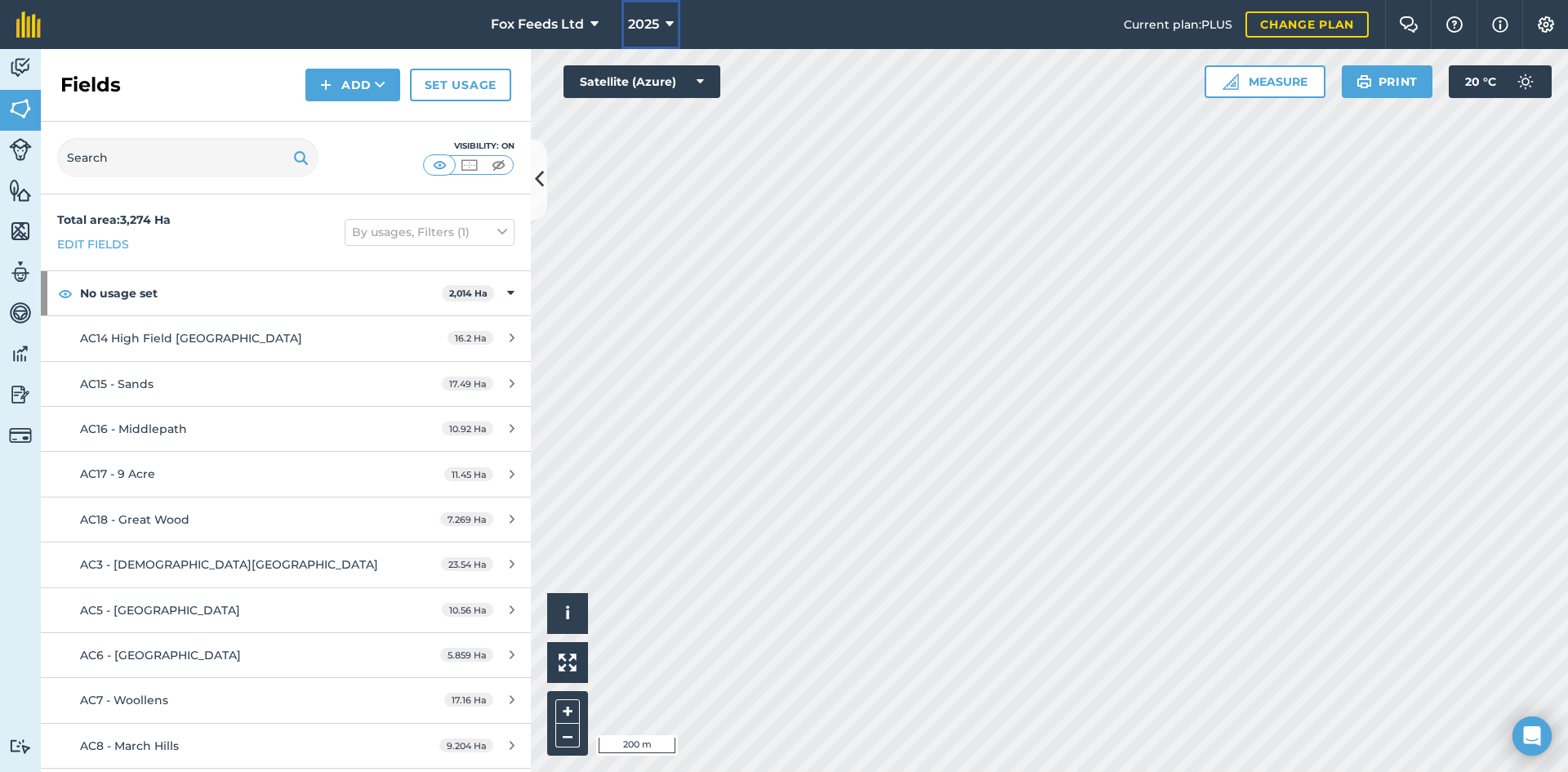
click at [673, 20] on icon at bounding box center [669, 24] width 8 height 20
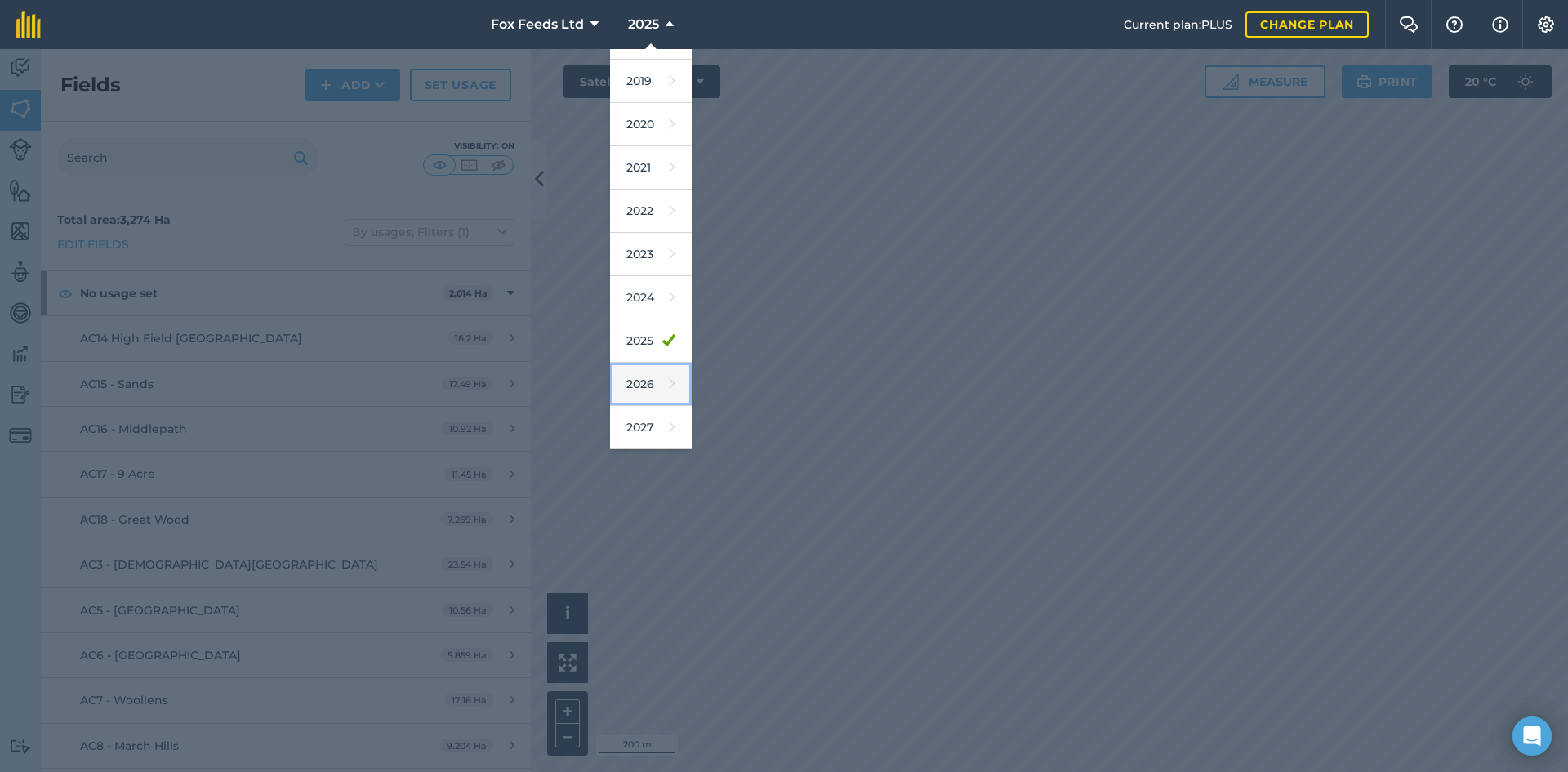
click at [669, 393] on icon at bounding box center [672, 384] width 7 height 23
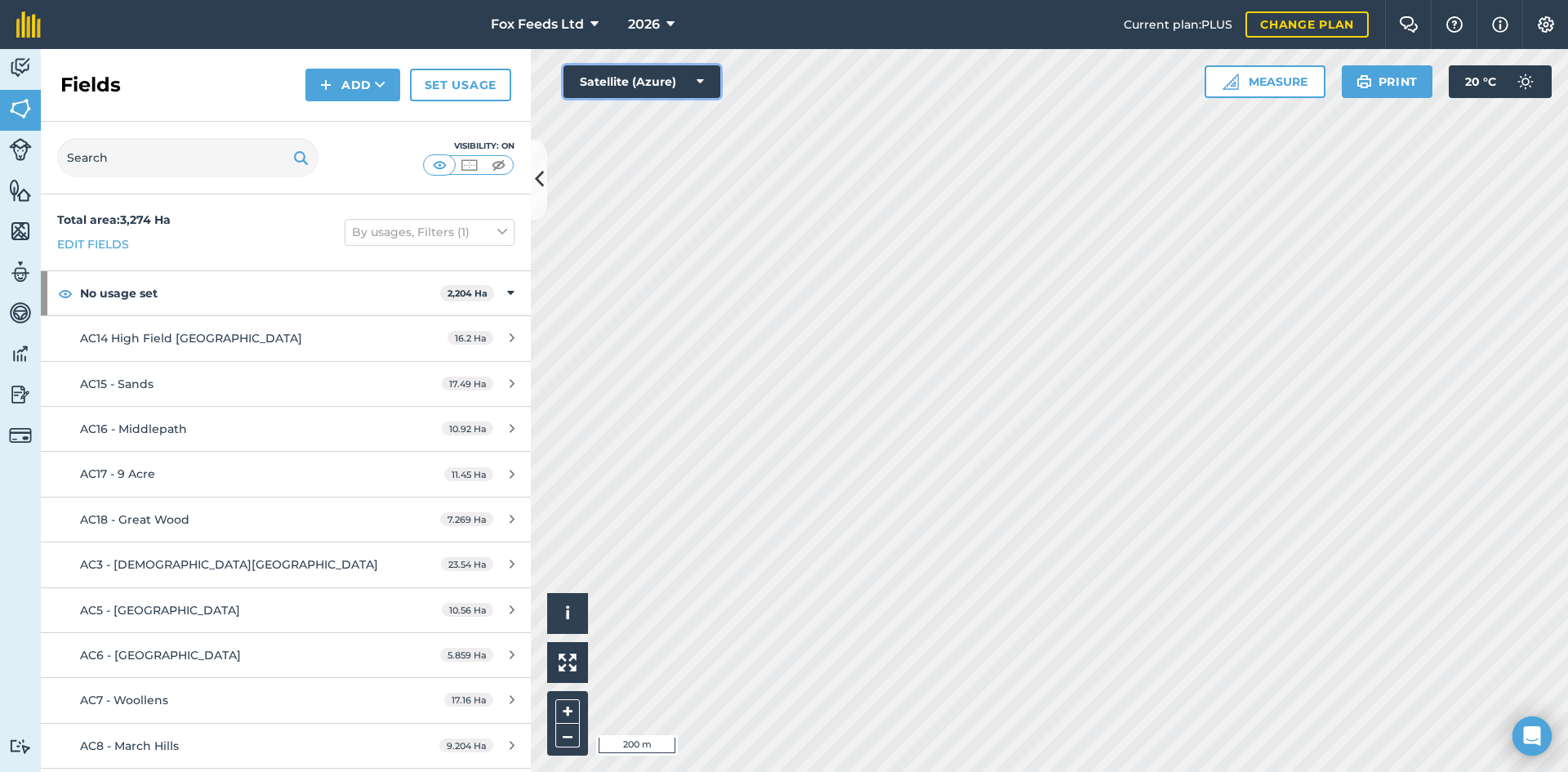
click at [694, 90] on button "Satellite (Azure)" at bounding box center [641, 82] width 157 height 33
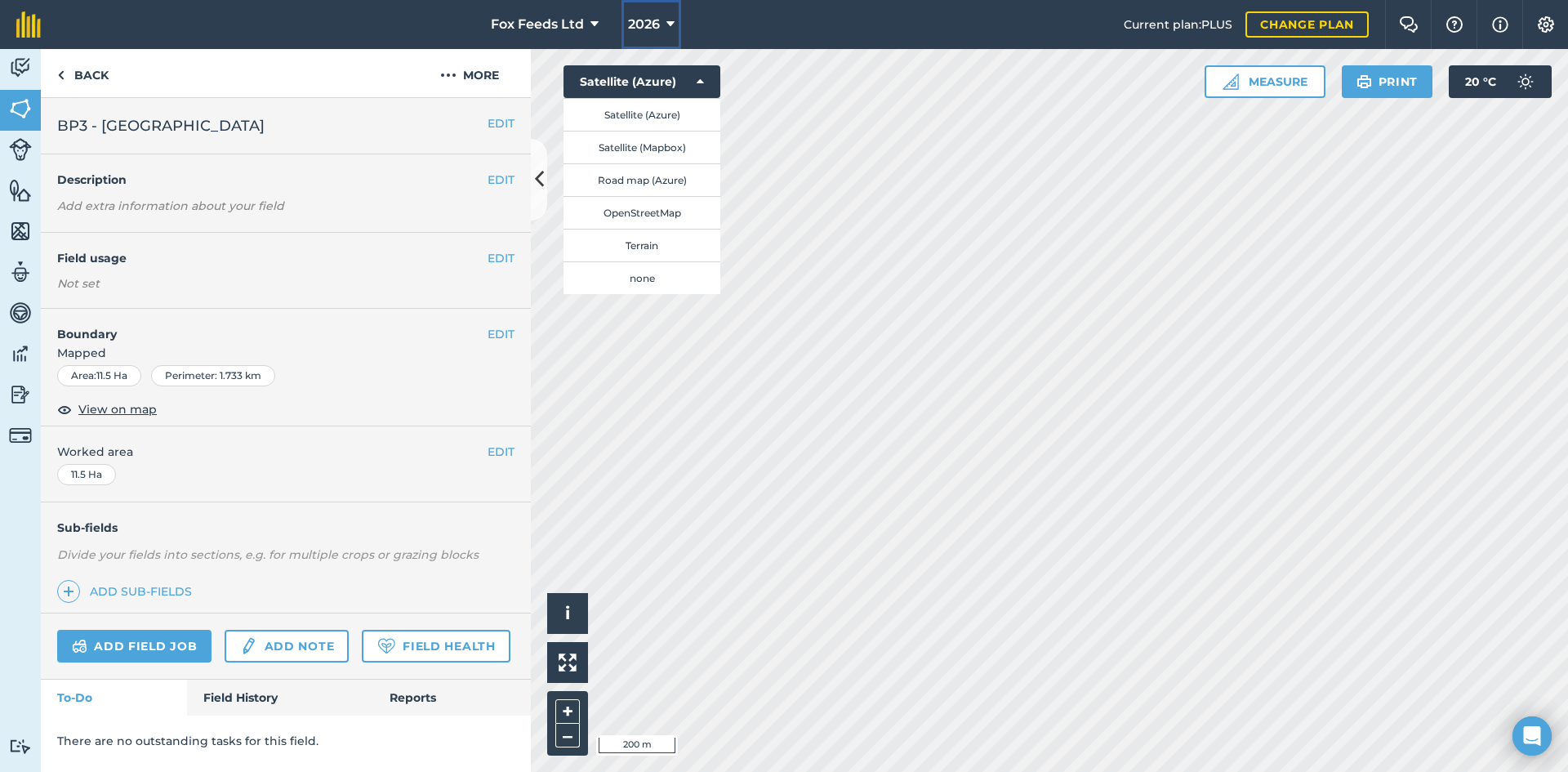
click at [667, 32] on icon at bounding box center [670, 24] width 8 height 20
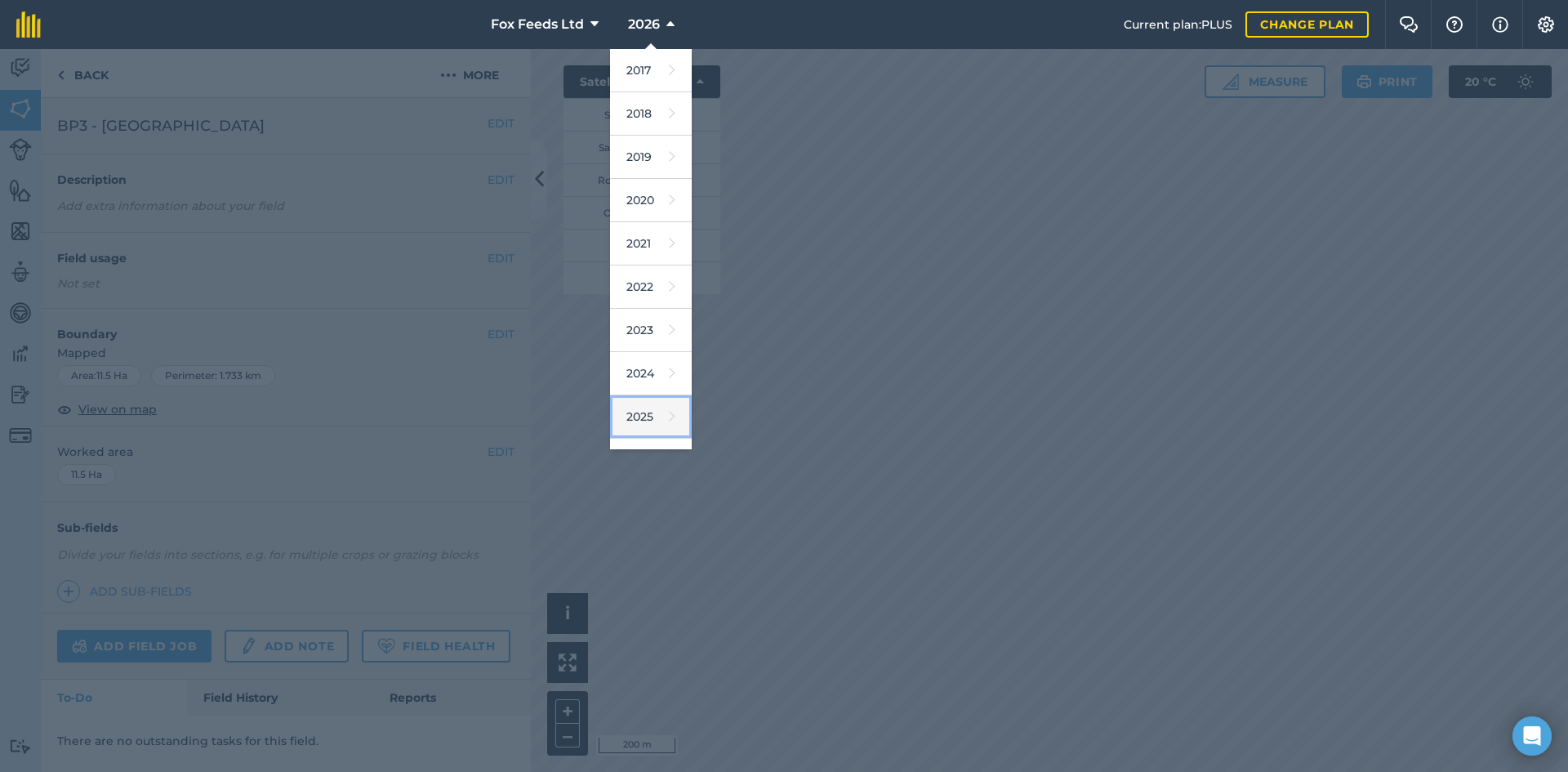
click at [669, 416] on icon at bounding box center [672, 417] width 7 height 23
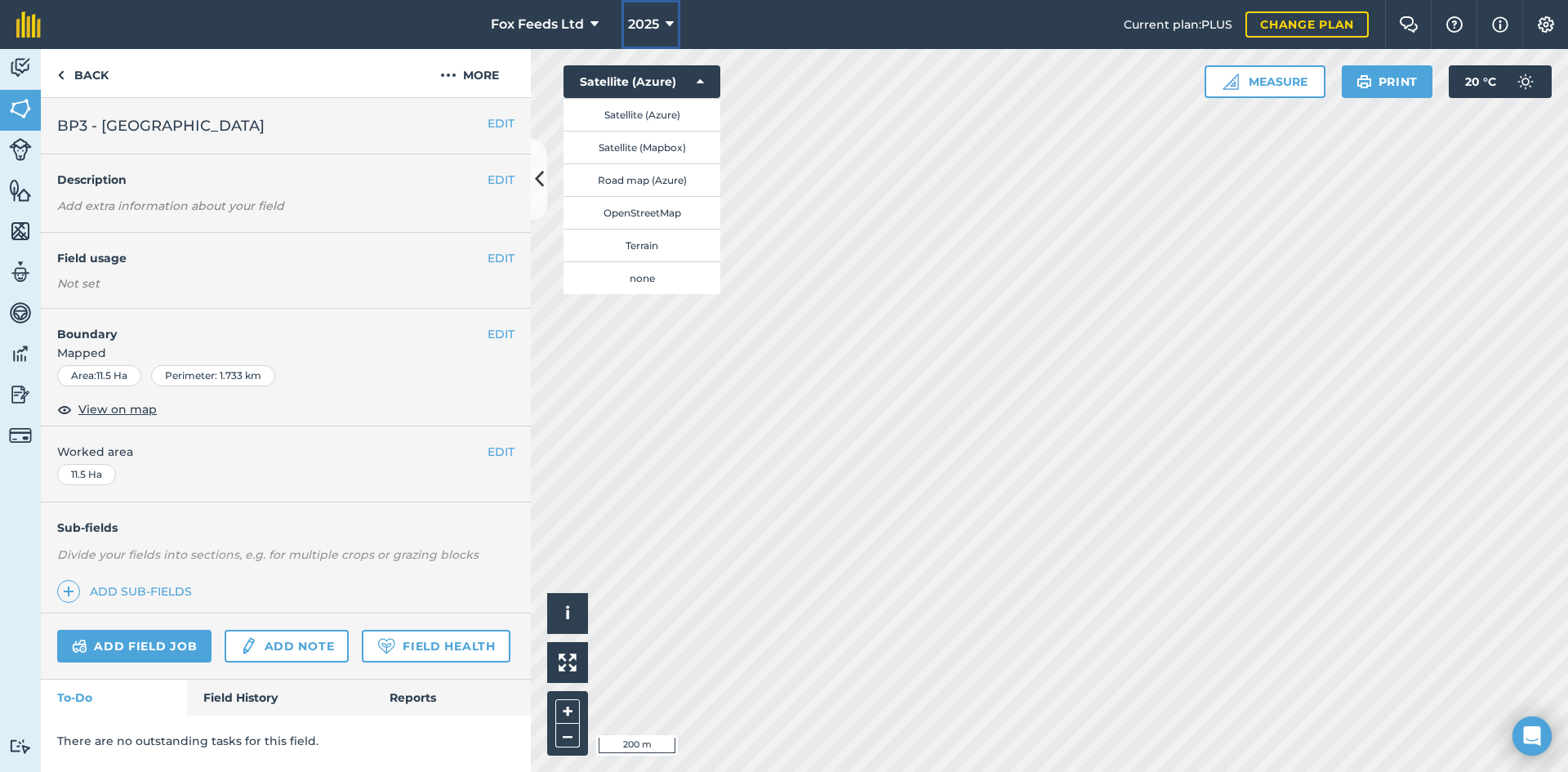
click at [666, 29] on icon at bounding box center [669, 24] width 8 height 20
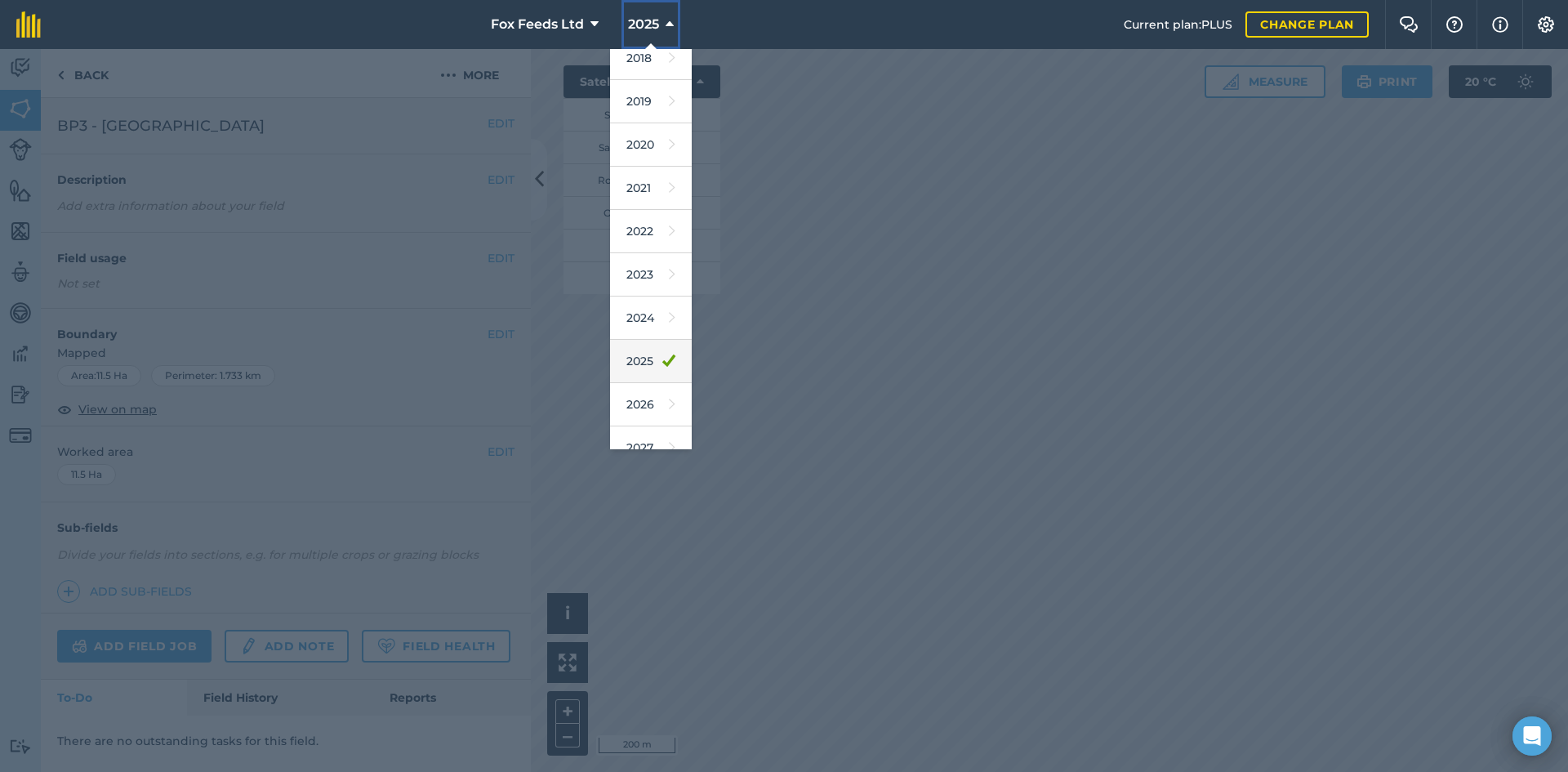
scroll to position [76, 0]
click at [651, 393] on link "2026" at bounding box center [651, 384] width 82 height 43
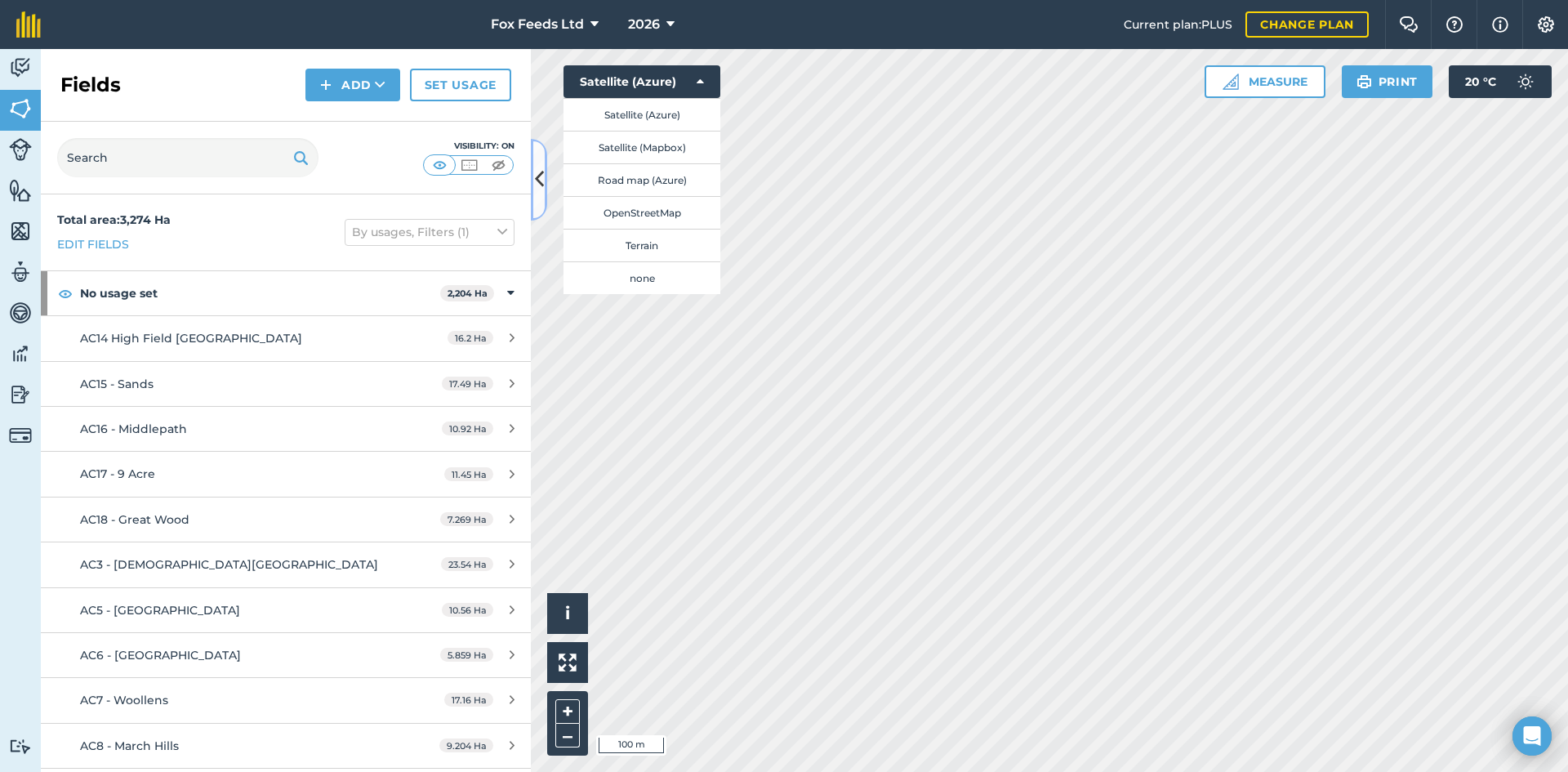
click at [542, 172] on icon at bounding box center [540, 179] width 9 height 28
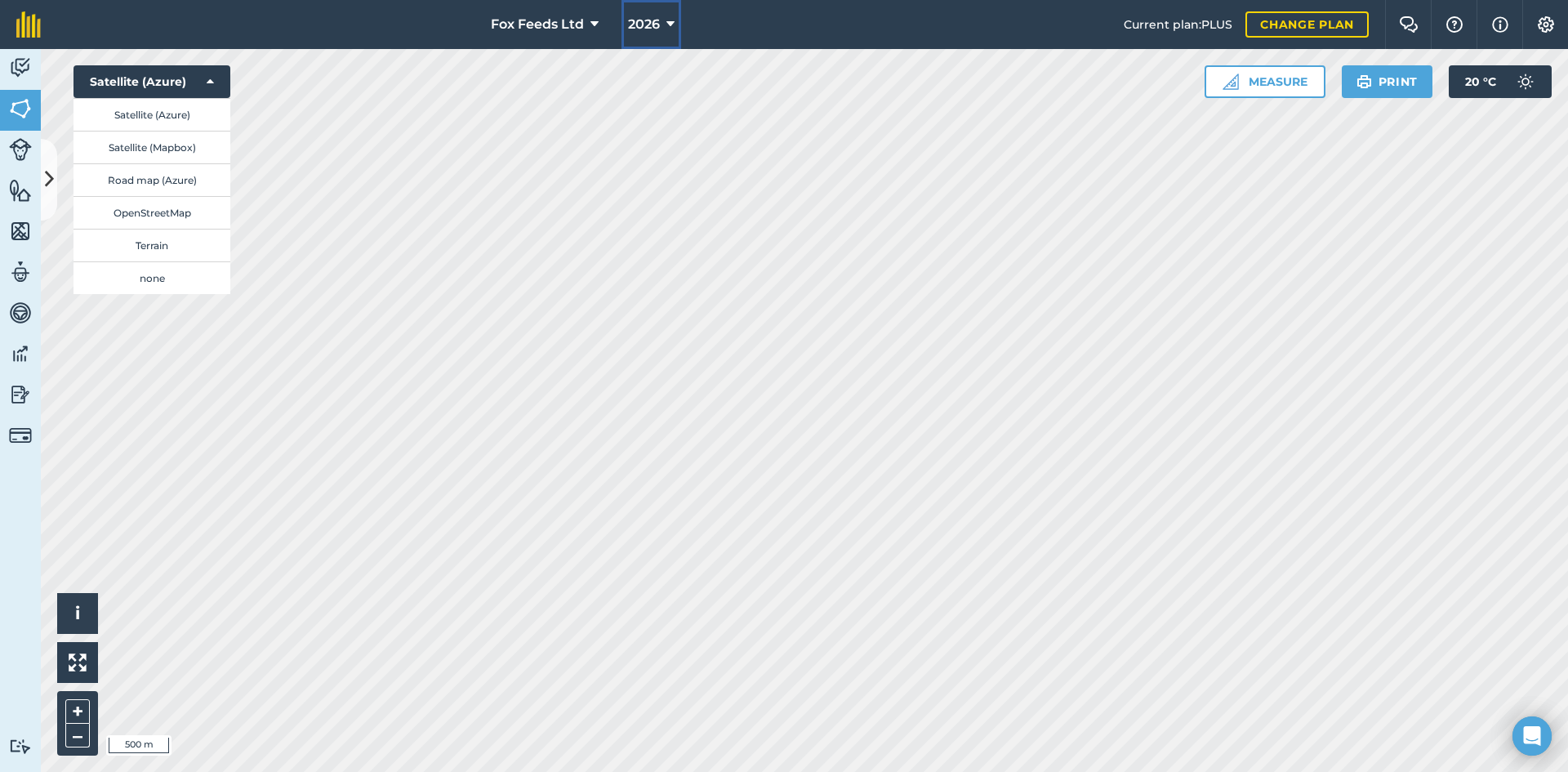
click at [658, 38] on button "2026" at bounding box center [652, 24] width 60 height 49
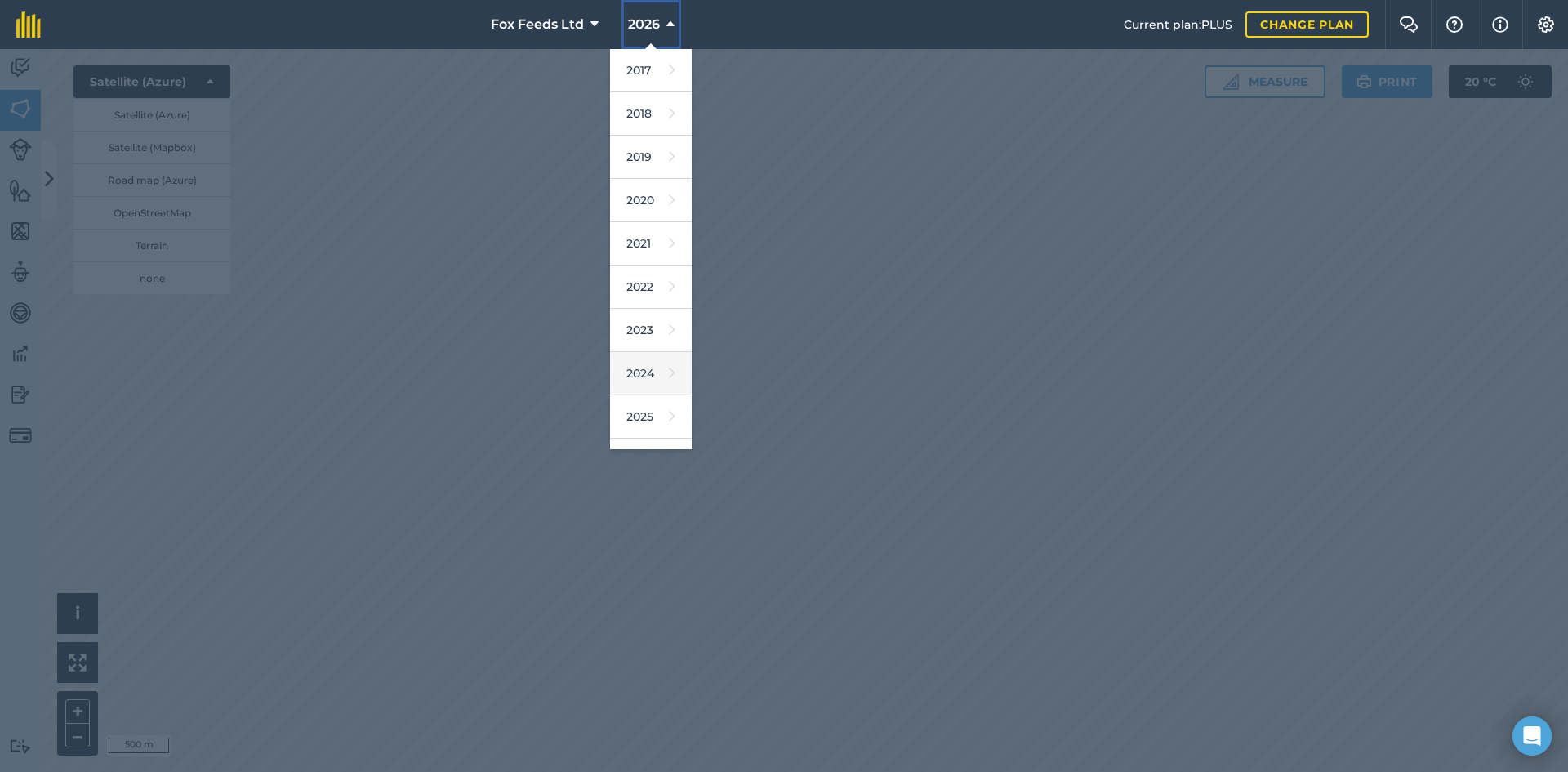
scroll to position [76, 0]
click at [669, 332] on icon at bounding box center [672, 341] width 7 height 23
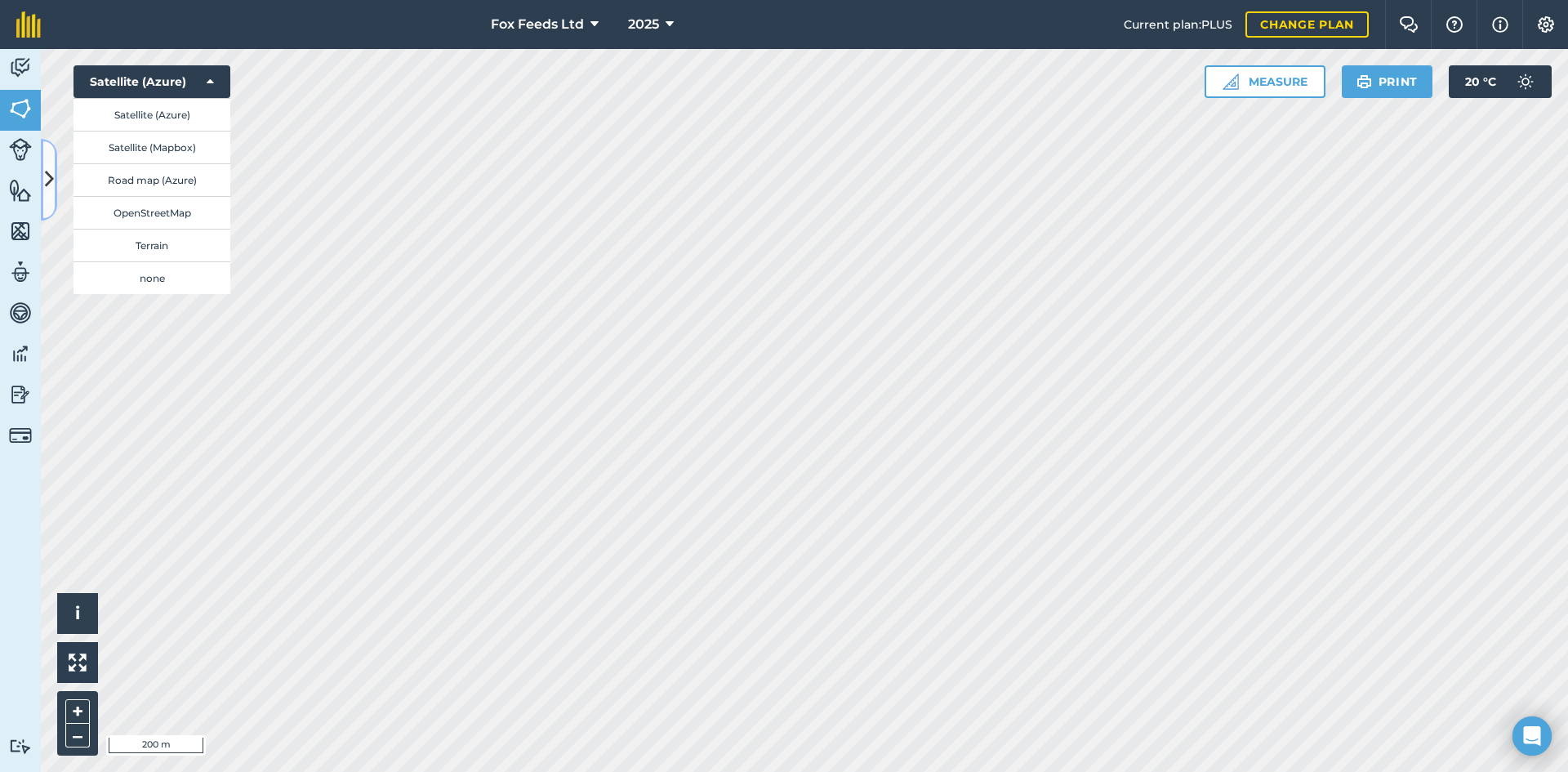
click at [50, 169] on icon at bounding box center [50, 179] width 9 height 28
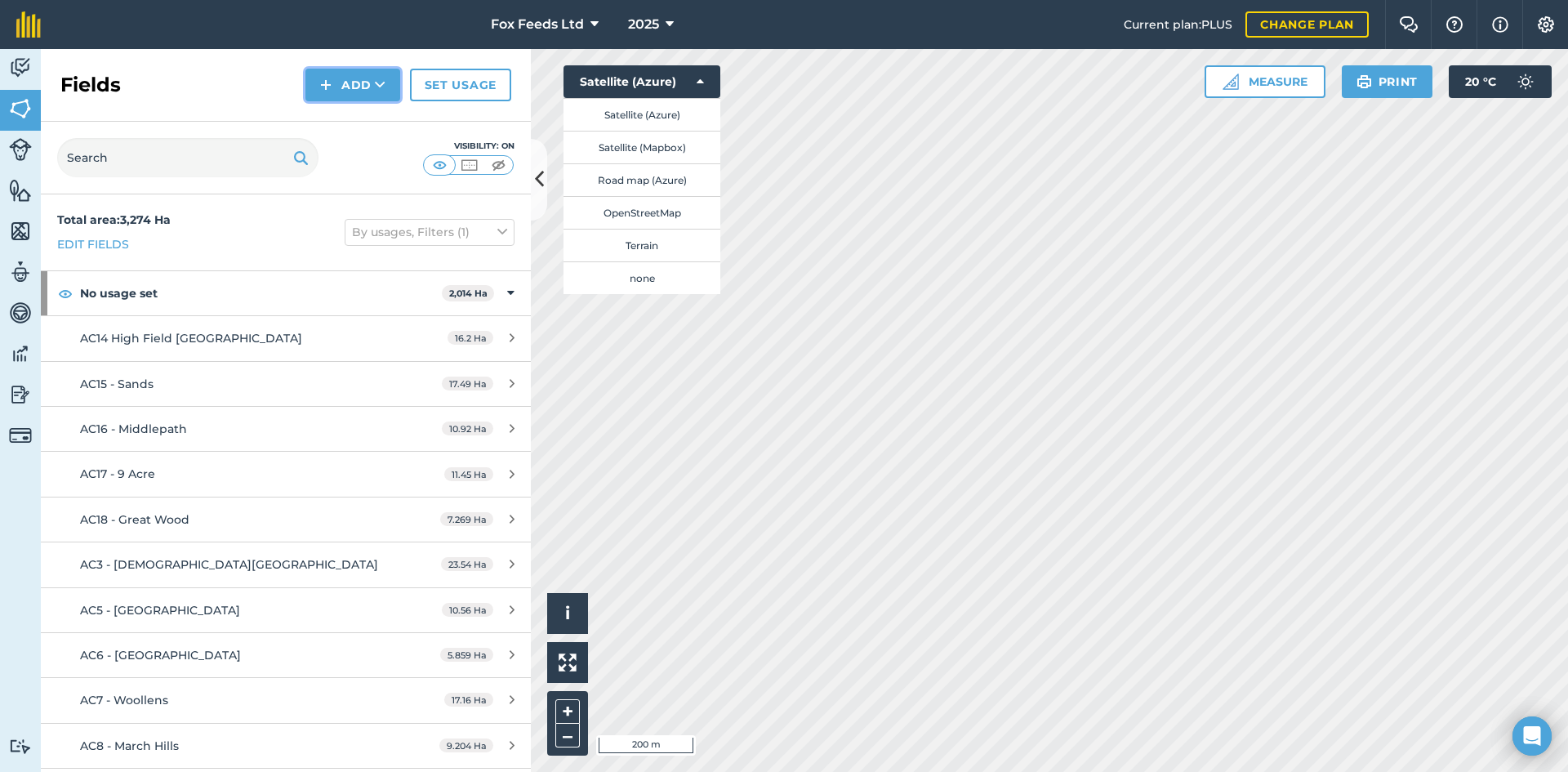
click at [337, 85] on button "Add" at bounding box center [352, 85] width 95 height 33
click at [346, 82] on button "Add" at bounding box center [352, 85] width 95 height 33
click at [356, 122] on link "Draw" at bounding box center [353, 121] width 90 height 36
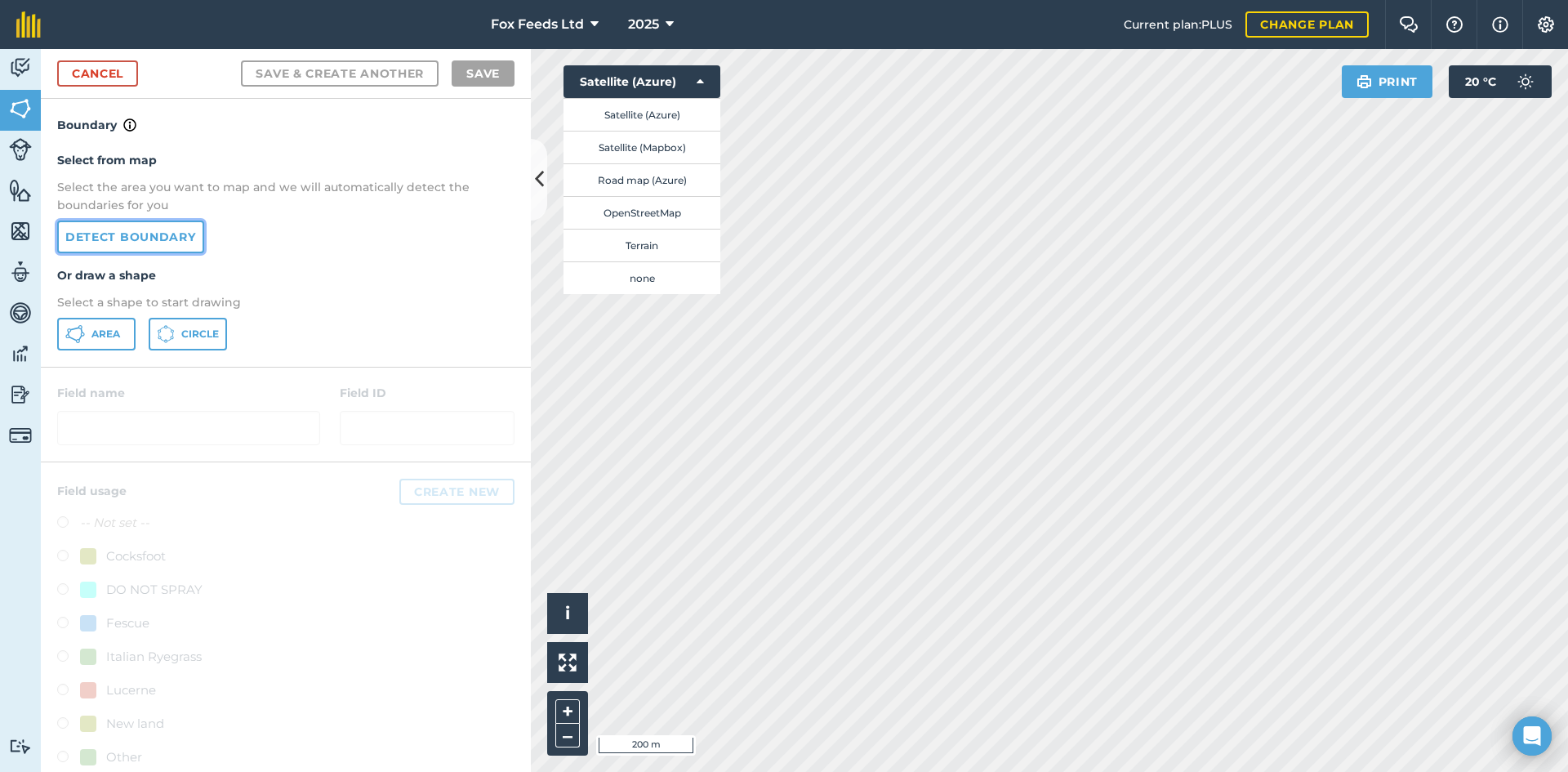
click at [146, 236] on link "Detect boundary" at bounding box center [131, 237] width 147 height 33
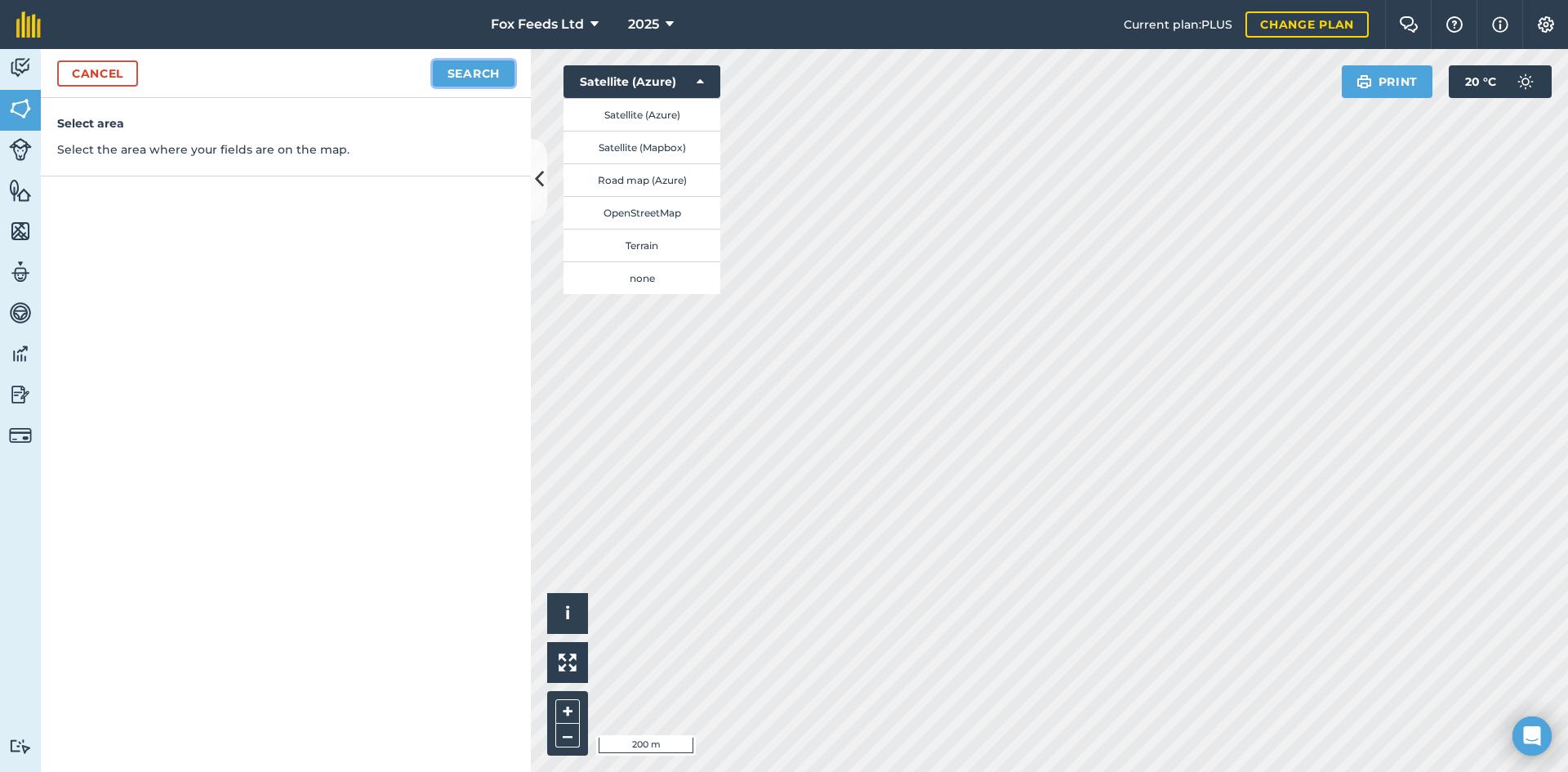
click at [497, 71] on button "Search" at bounding box center [473, 73] width 82 height 26
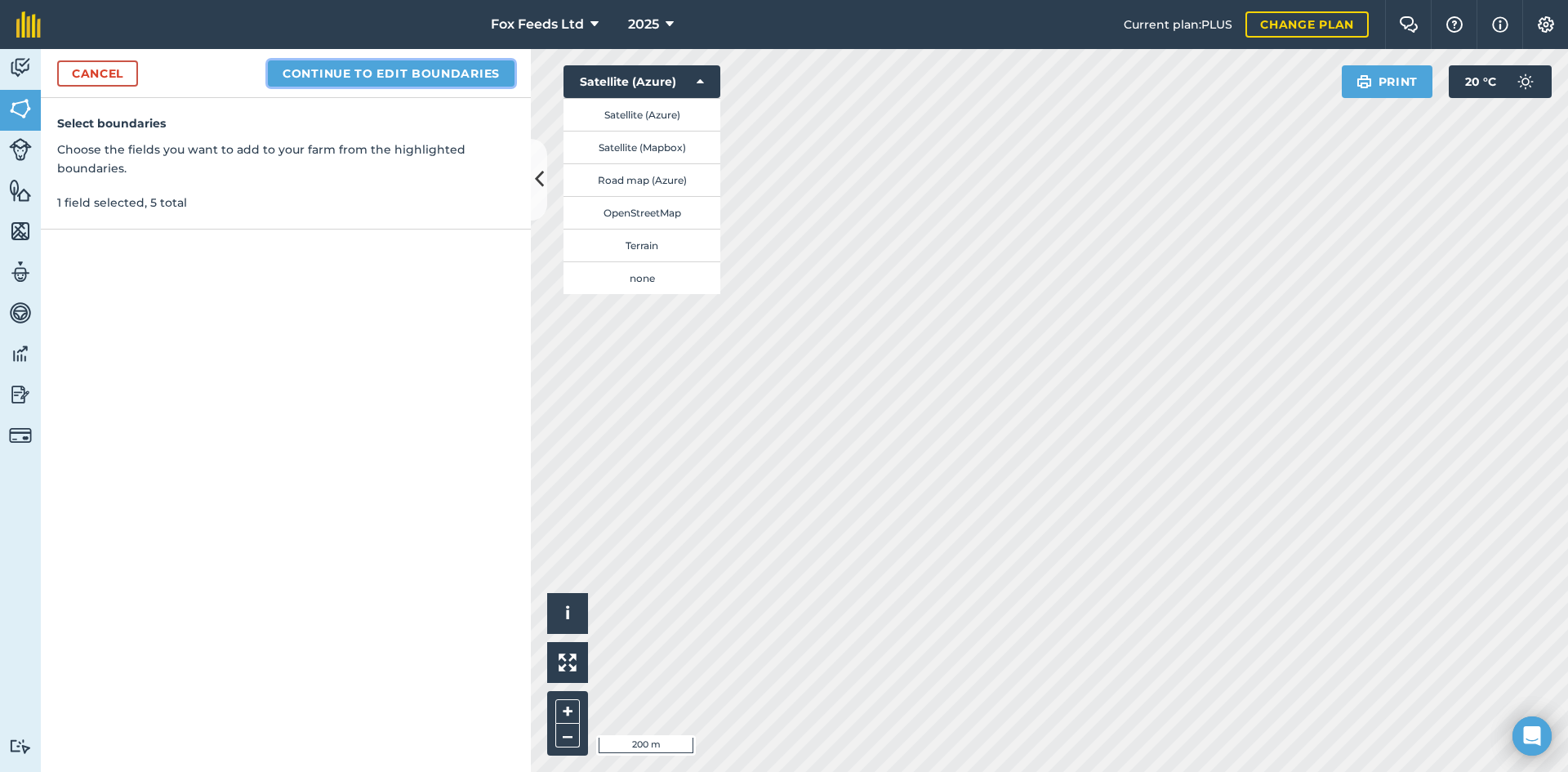
click at [335, 79] on button "Continue to edit boundaries" at bounding box center [391, 73] width 247 height 26
click at [418, 75] on button "Continue to name fields" at bounding box center [408, 73] width 211 height 26
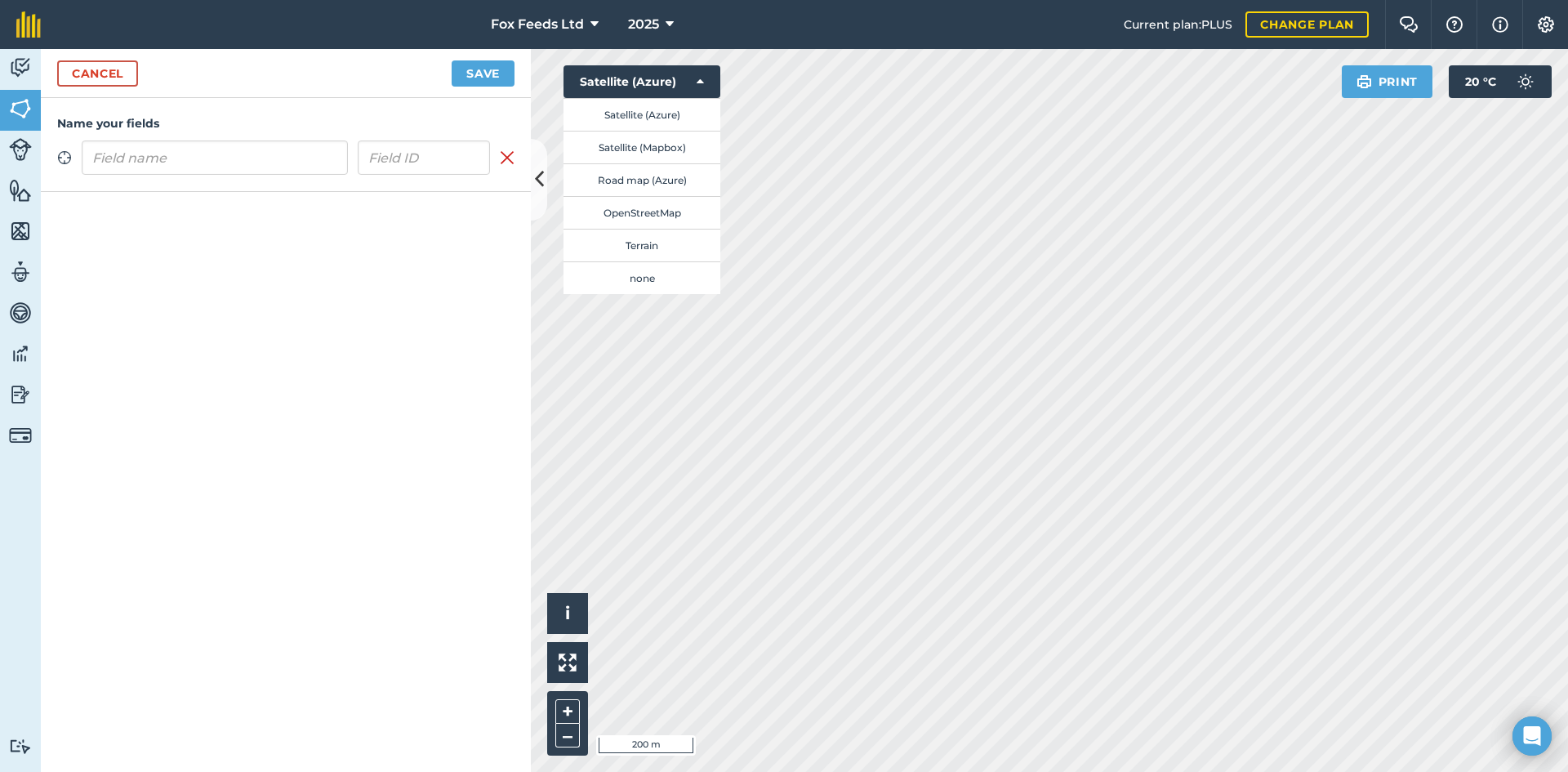
click at [258, 157] on input "text" at bounding box center [215, 158] width 267 height 35
type input "CH31"
click at [453, 76] on button "Save" at bounding box center [483, 73] width 63 height 26
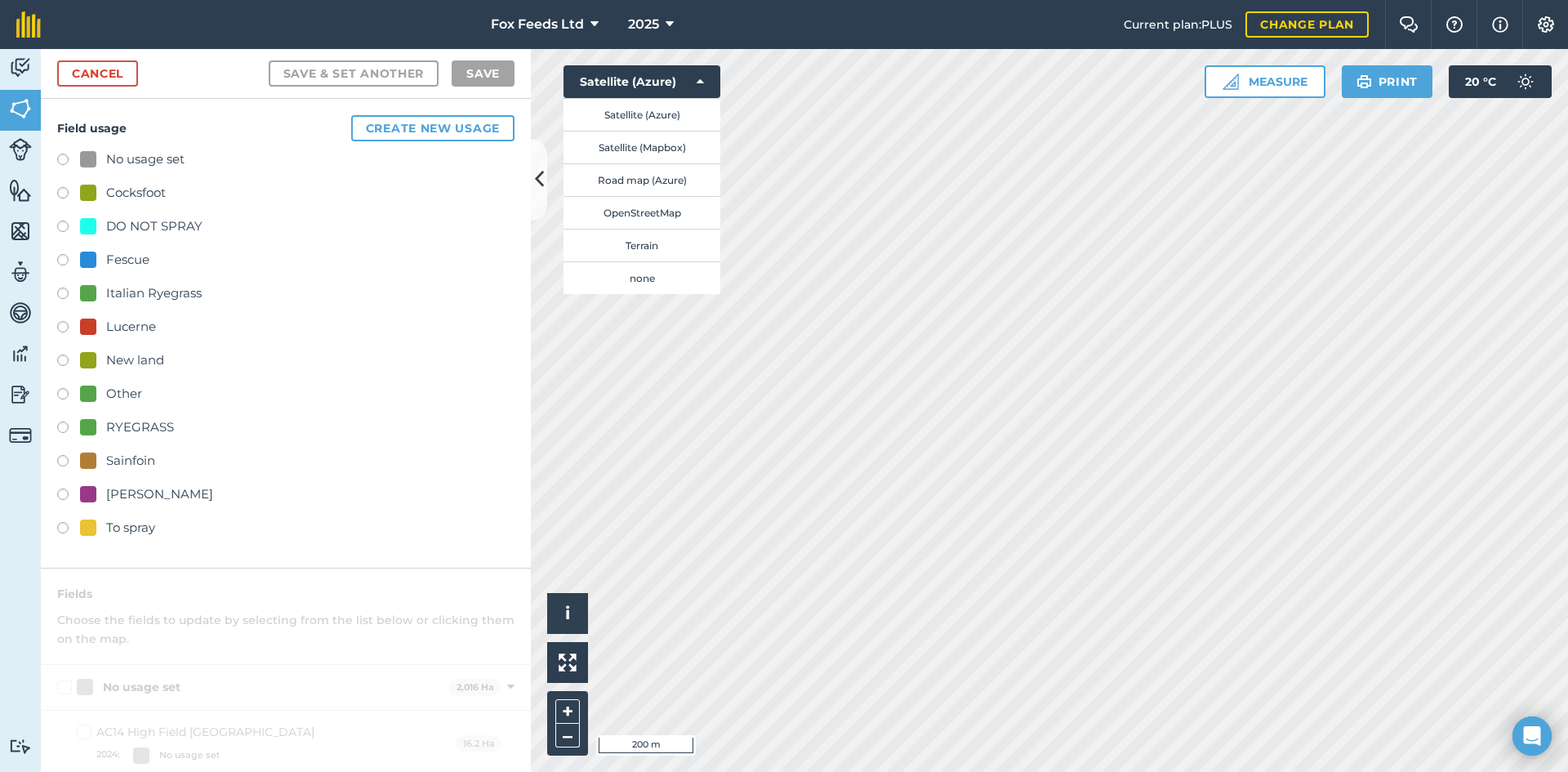
click at [65, 295] on label at bounding box center [69, 295] width 23 height 16
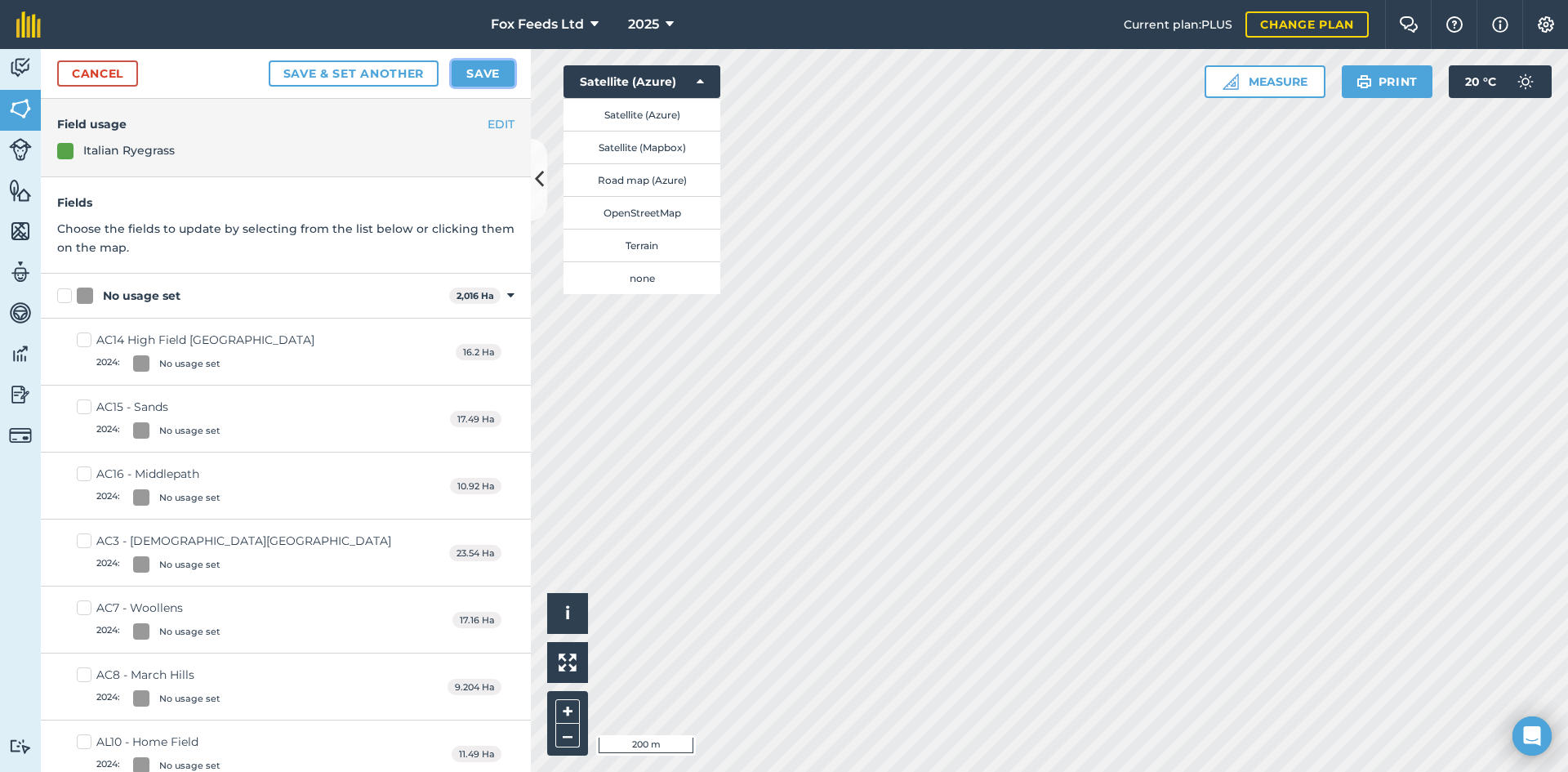
click at [476, 72] on button "Save" at bounding box center [483, 73] width 63 height 26
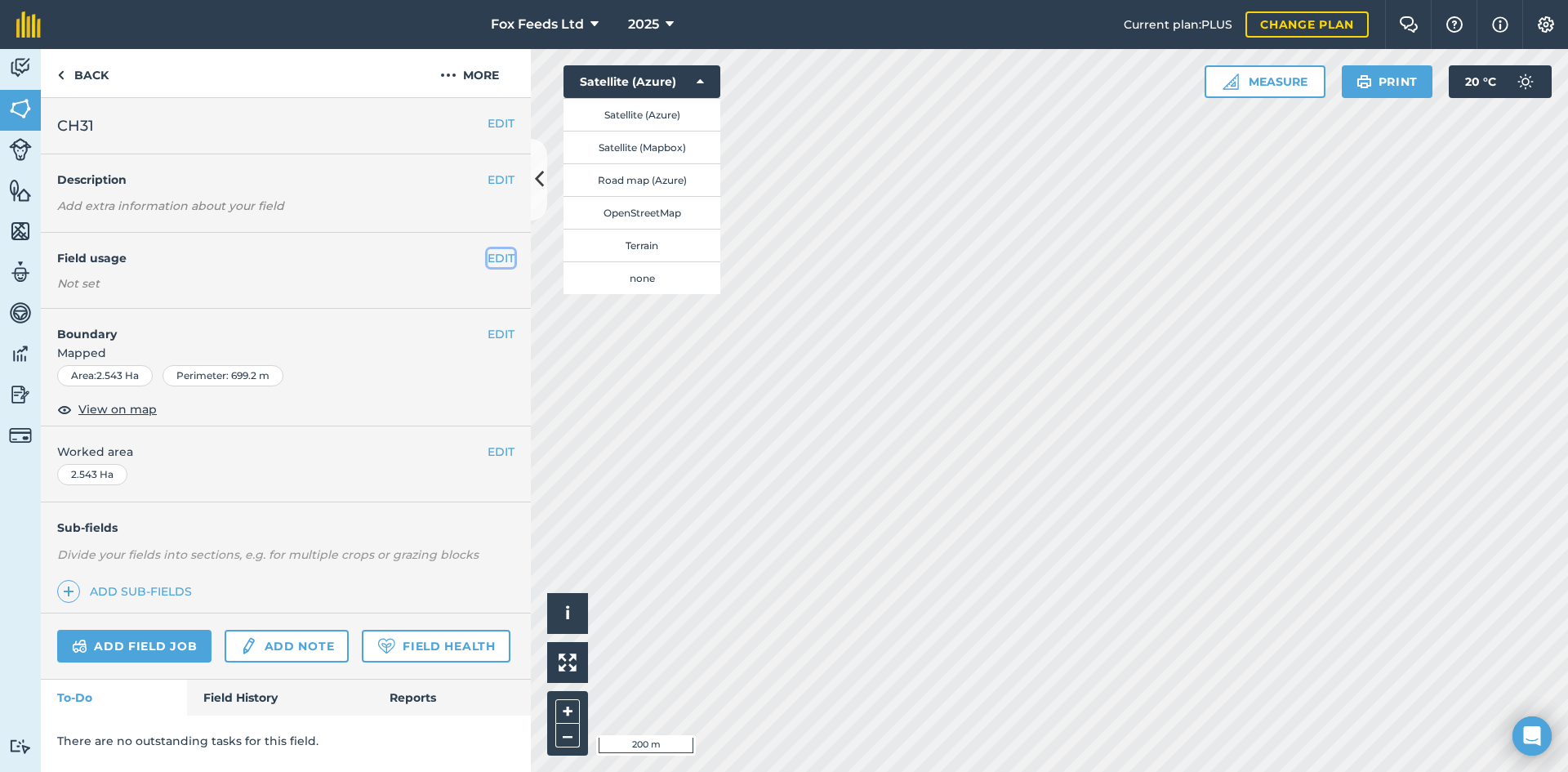
click at [499, 255] on button "EDIT" at bounding box center [500, 257] width 27 height 18
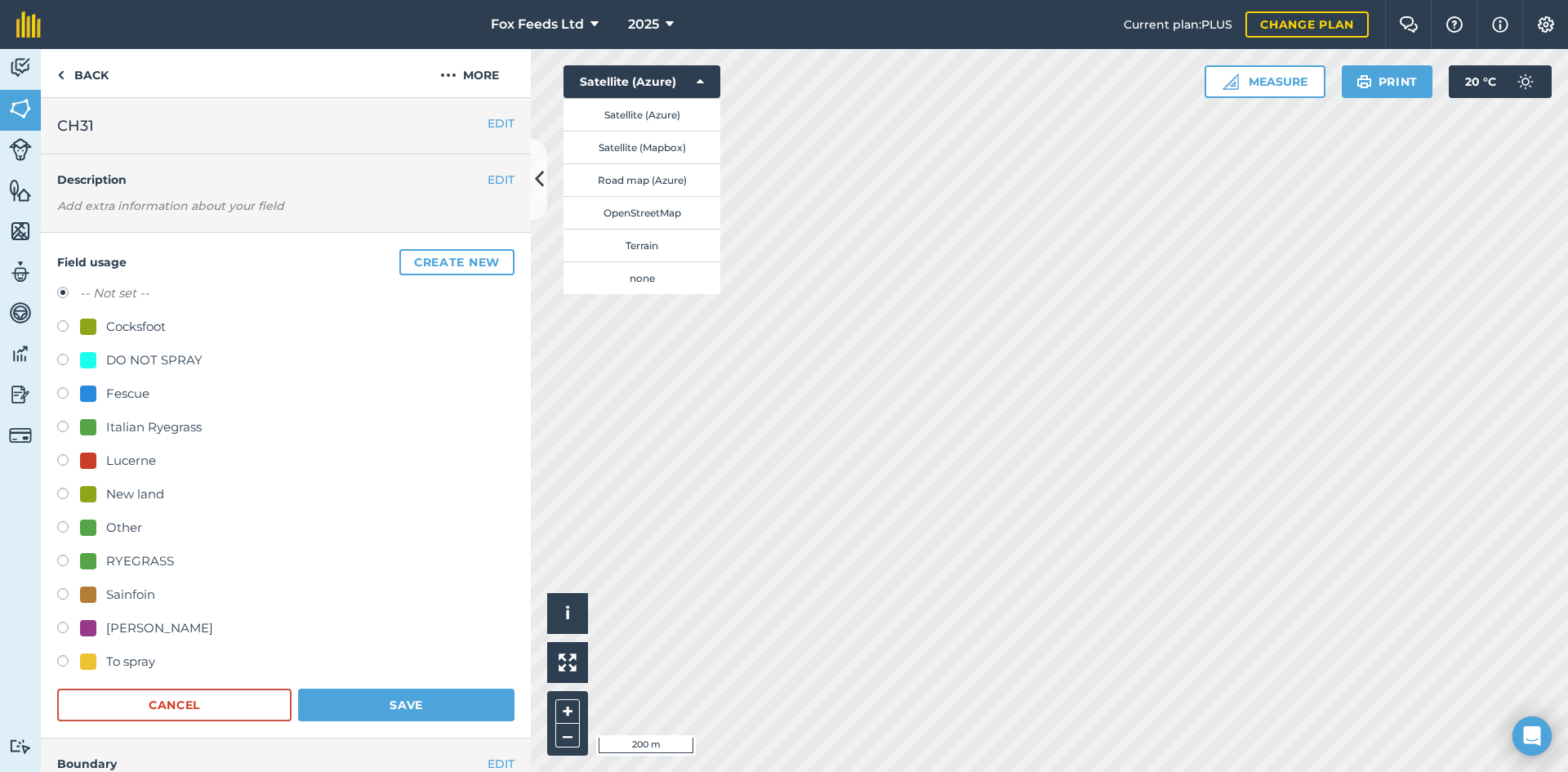
click at [62, 428] on label at bounding box center [69, 428] width 23 height 16
radio input "true"
radio input "false"
click at [358, 712] on button "Save" at bounding box center [407, 704] width 217 height 33
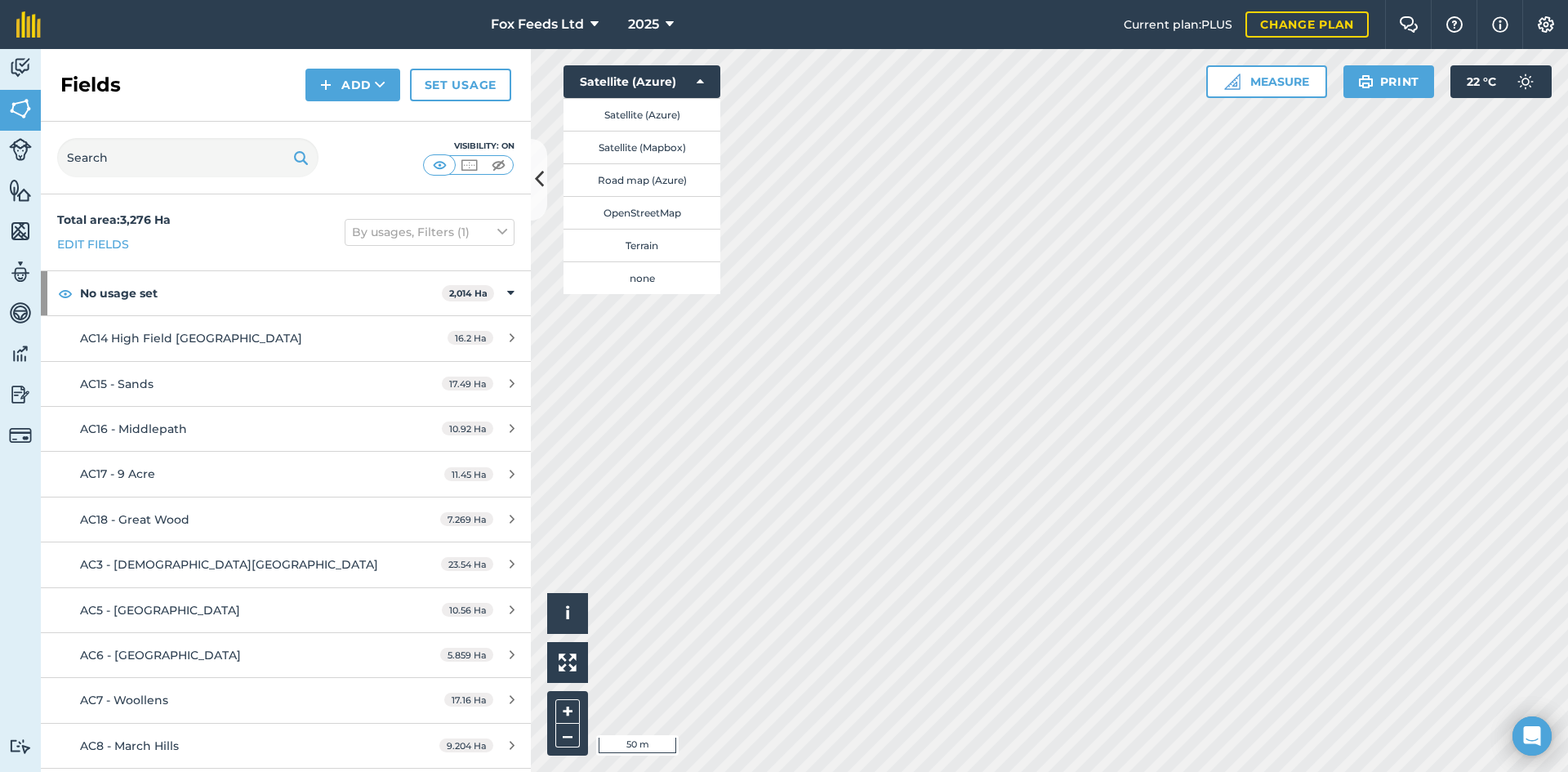
click at [1074, 771] on html "Fox Feeds Ltd 2025 Current plan : PLUS Change plan Farm Chat Help Info Settings…" at bounding box center [784, 386] width 1568 height 772
